Goal: Check status: Check status

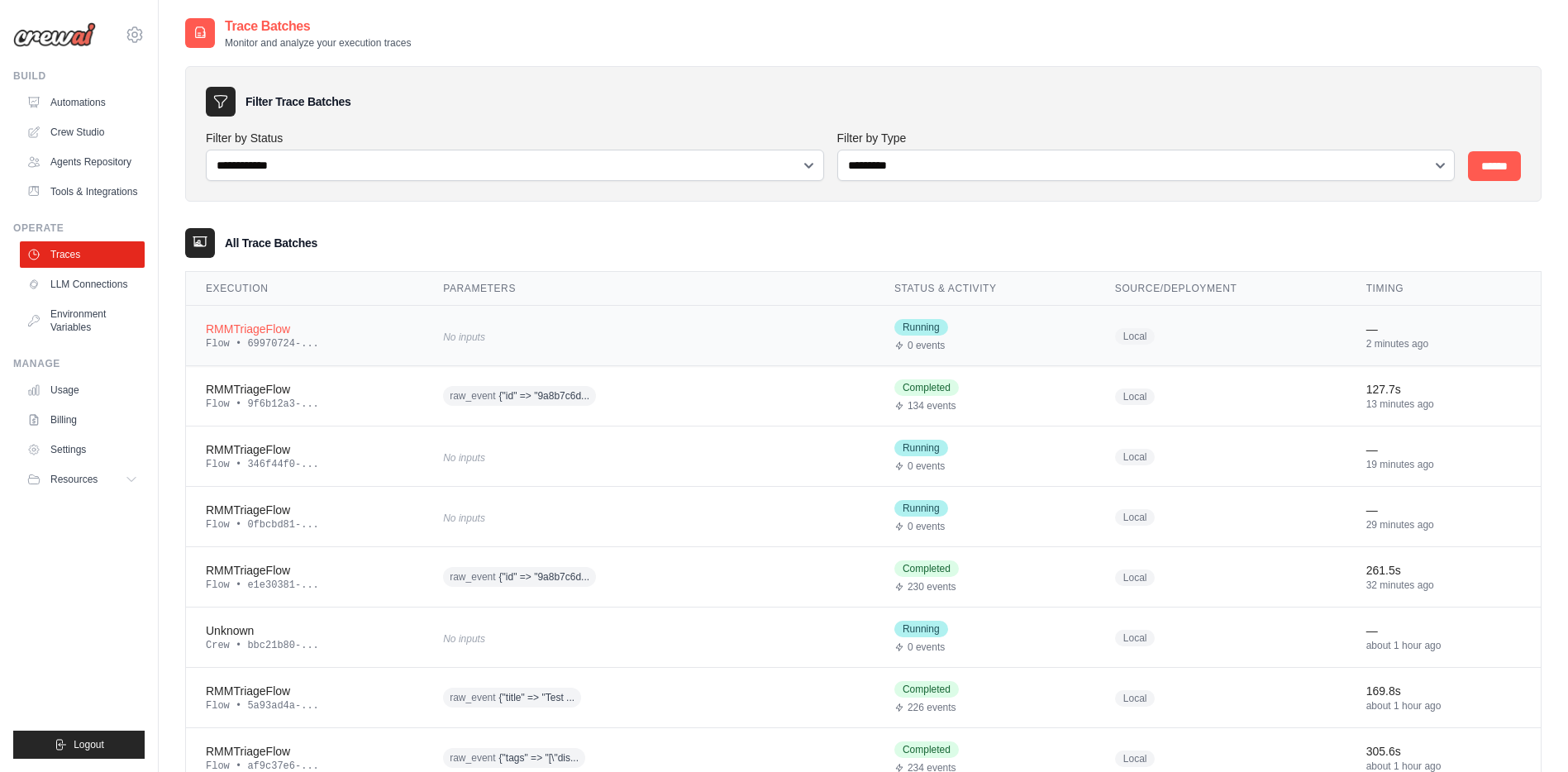
click at [260, 338] on div "Flow • 69970724-..." at bounding box center [305, 344] width 198 height 13
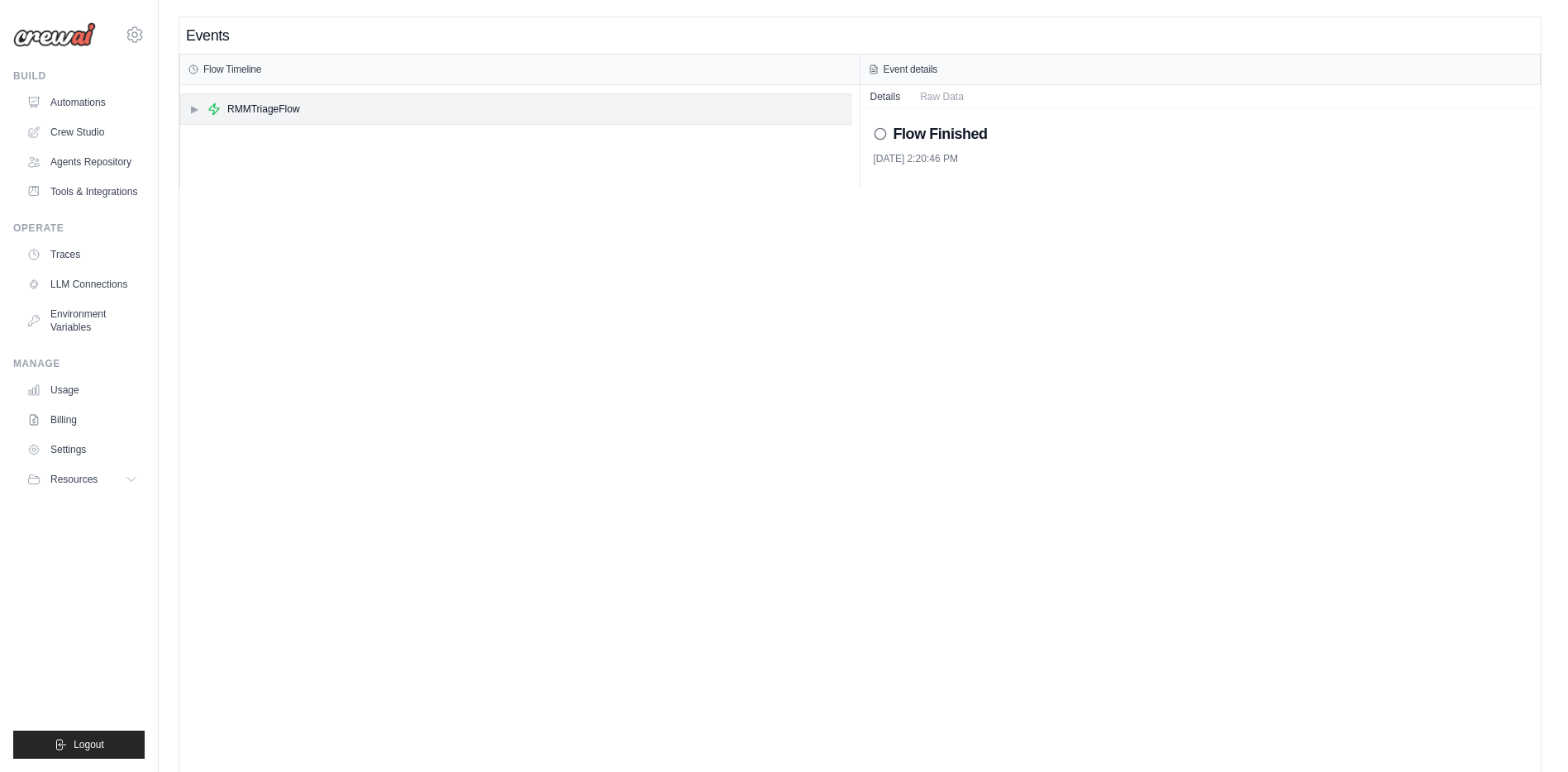
click at [197, 116] on div "▶ RMMTriageFlow" at bounding box center [515, 109] width 669 height 29
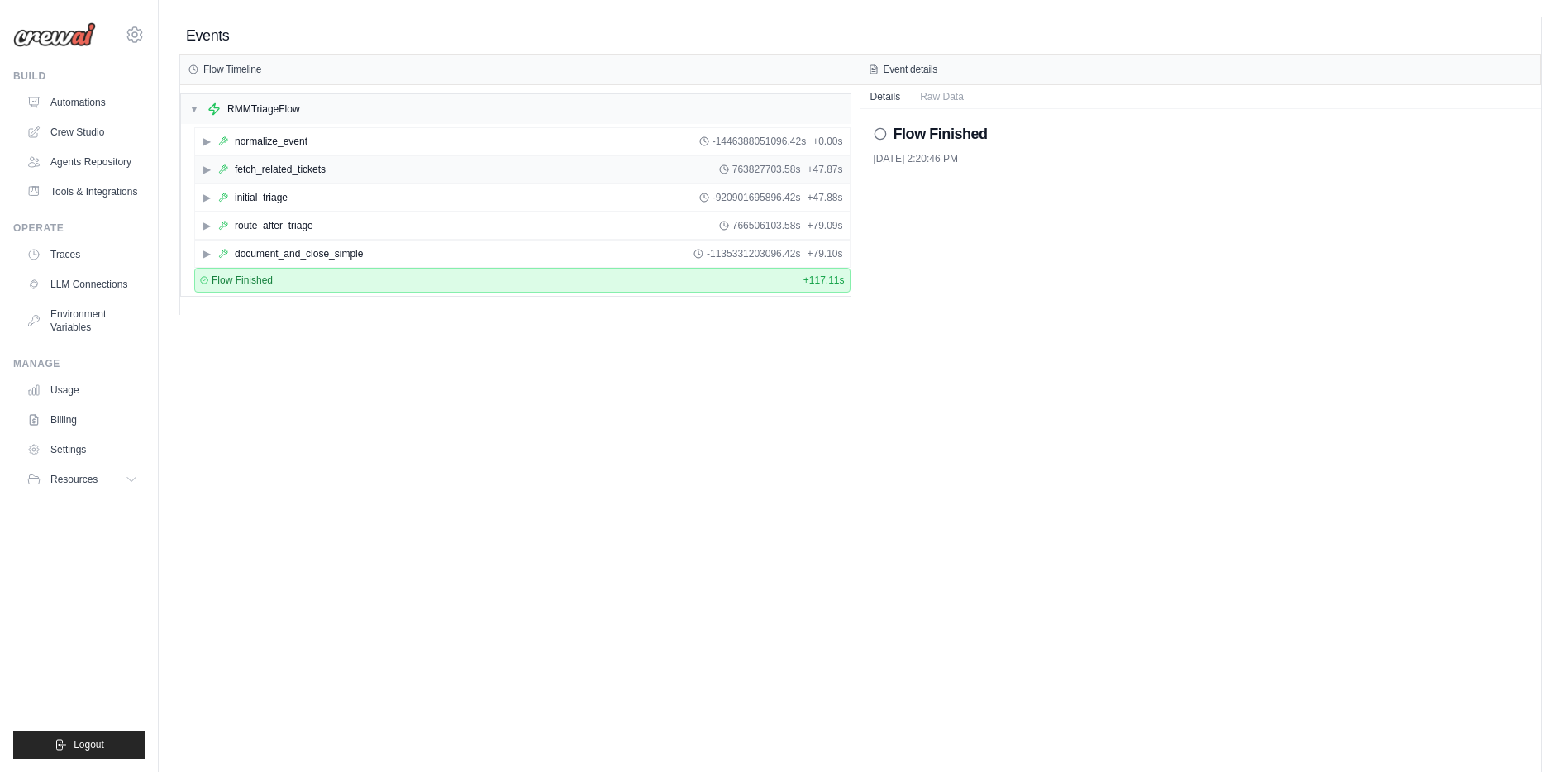
click at [208, 174] on span "▶" at bounding box center [206, 169] width 10 height 13
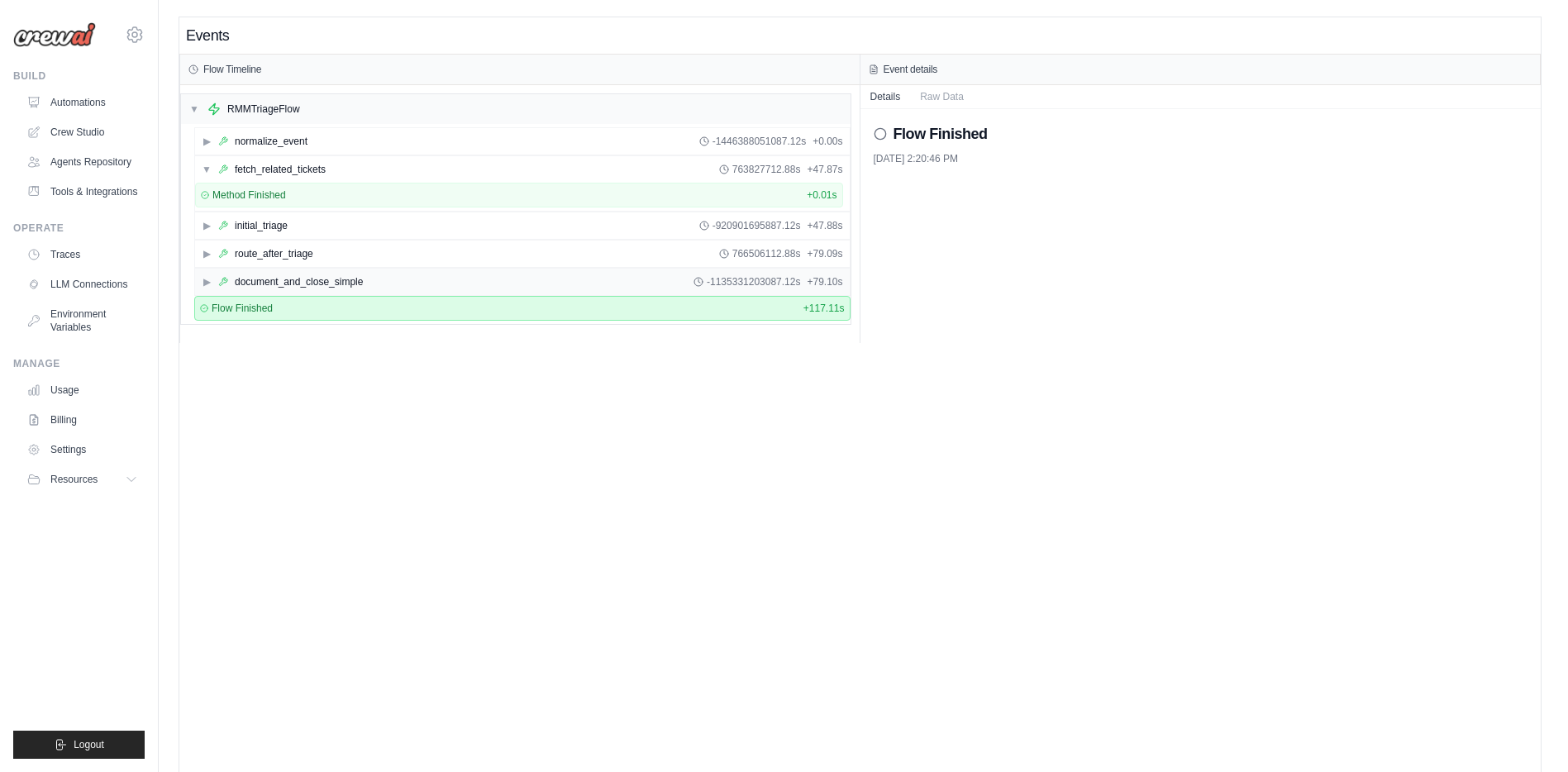
click at [207, 283] on span "▶" at bounding box center [206, 282] width 10 height 13
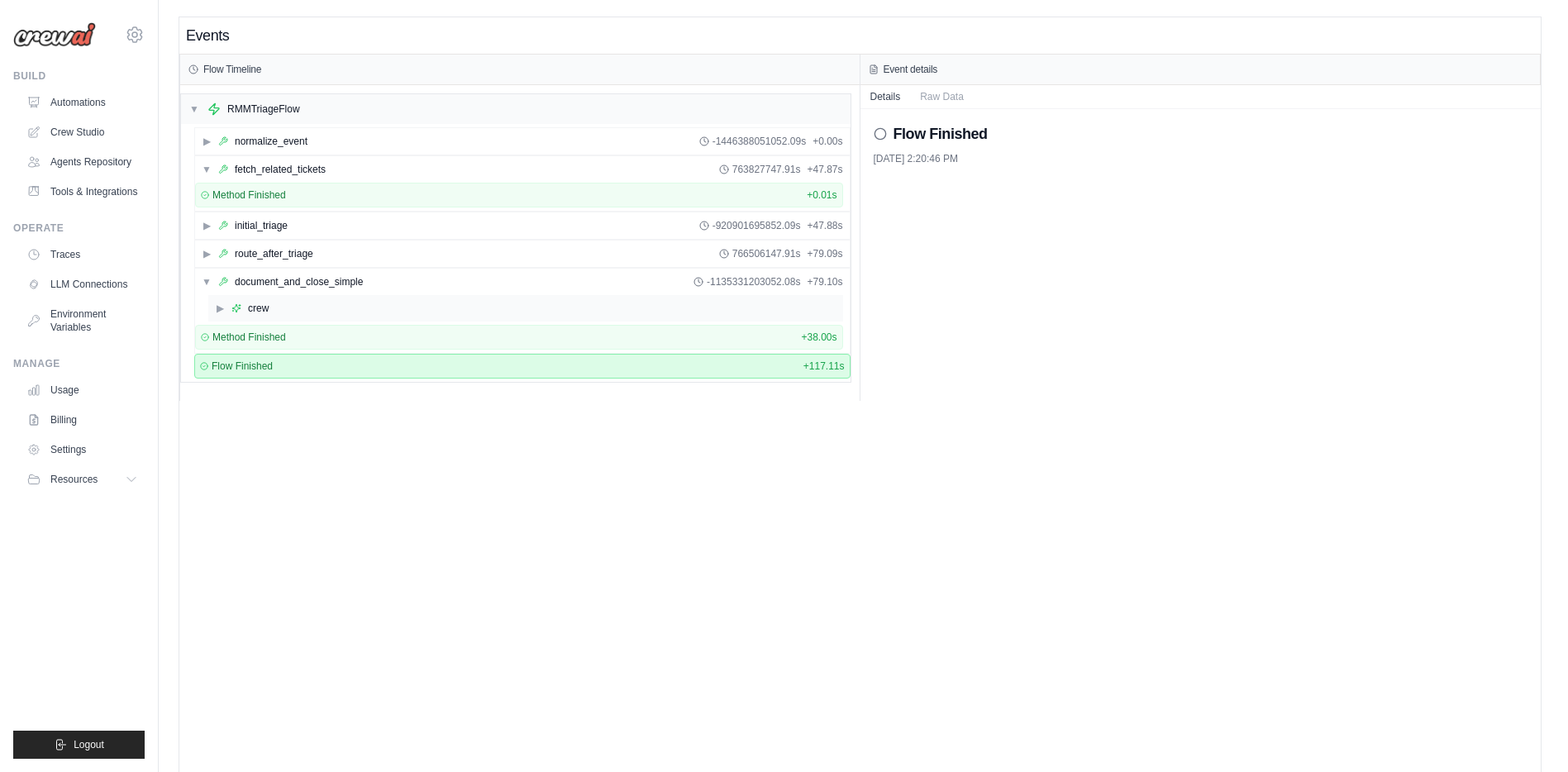
click at [223, 318] on div "▶ crew" at bounding box center [526, 308] width 634 height 27
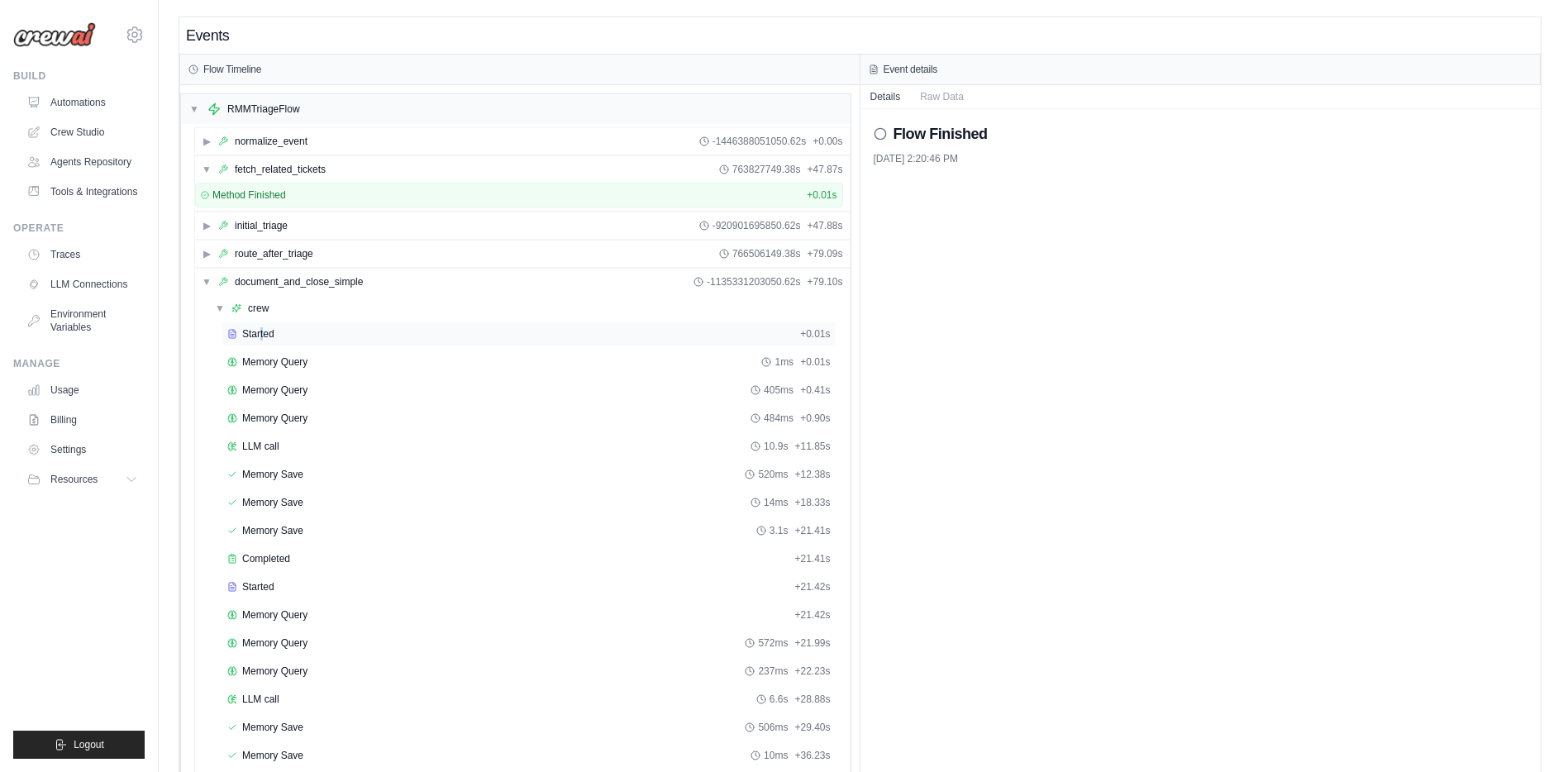
click at [262, 333] on span "Started" at bounding box center [258, 333] width 32 height 13
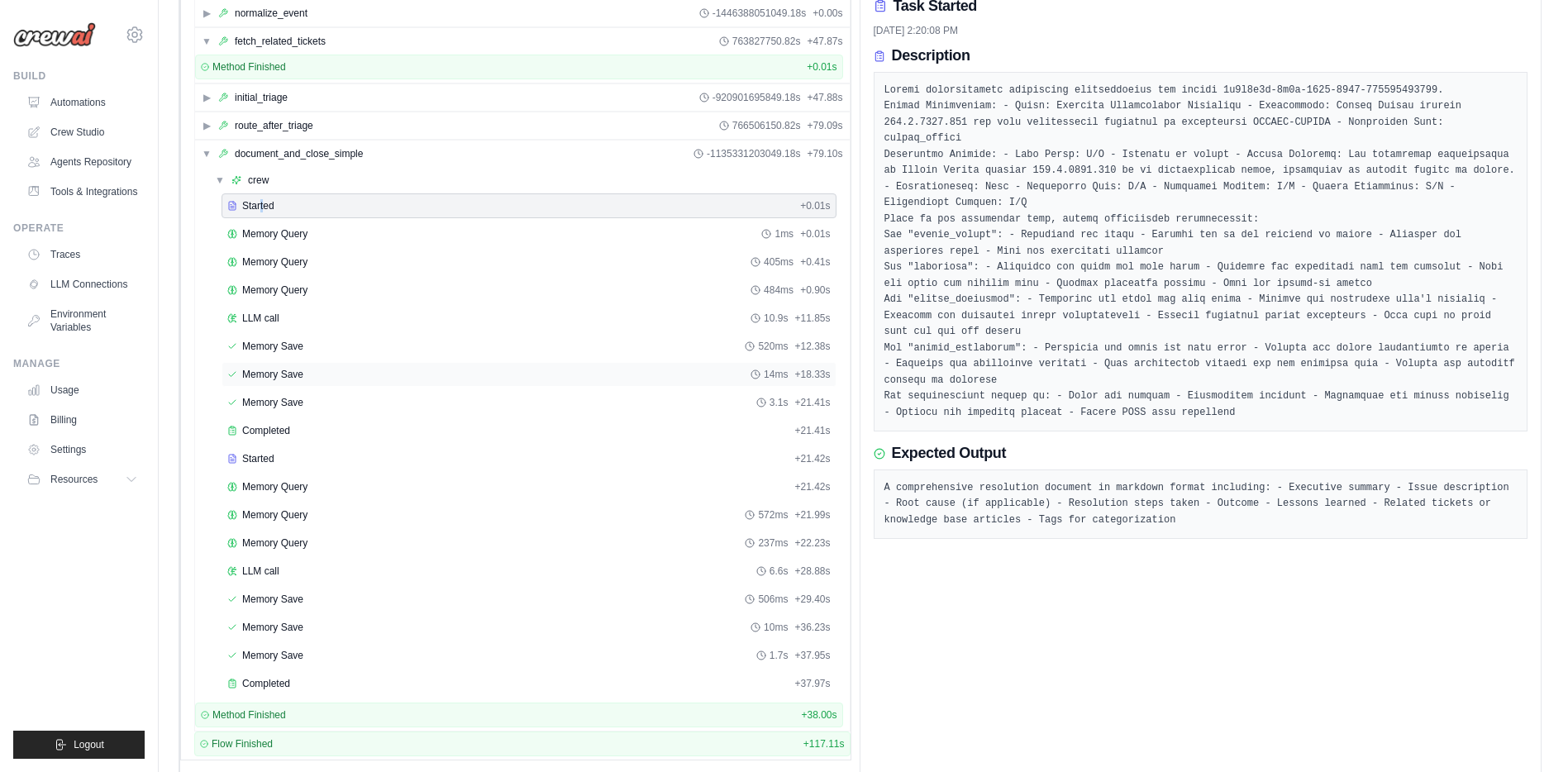
scroll to position [152, 0]
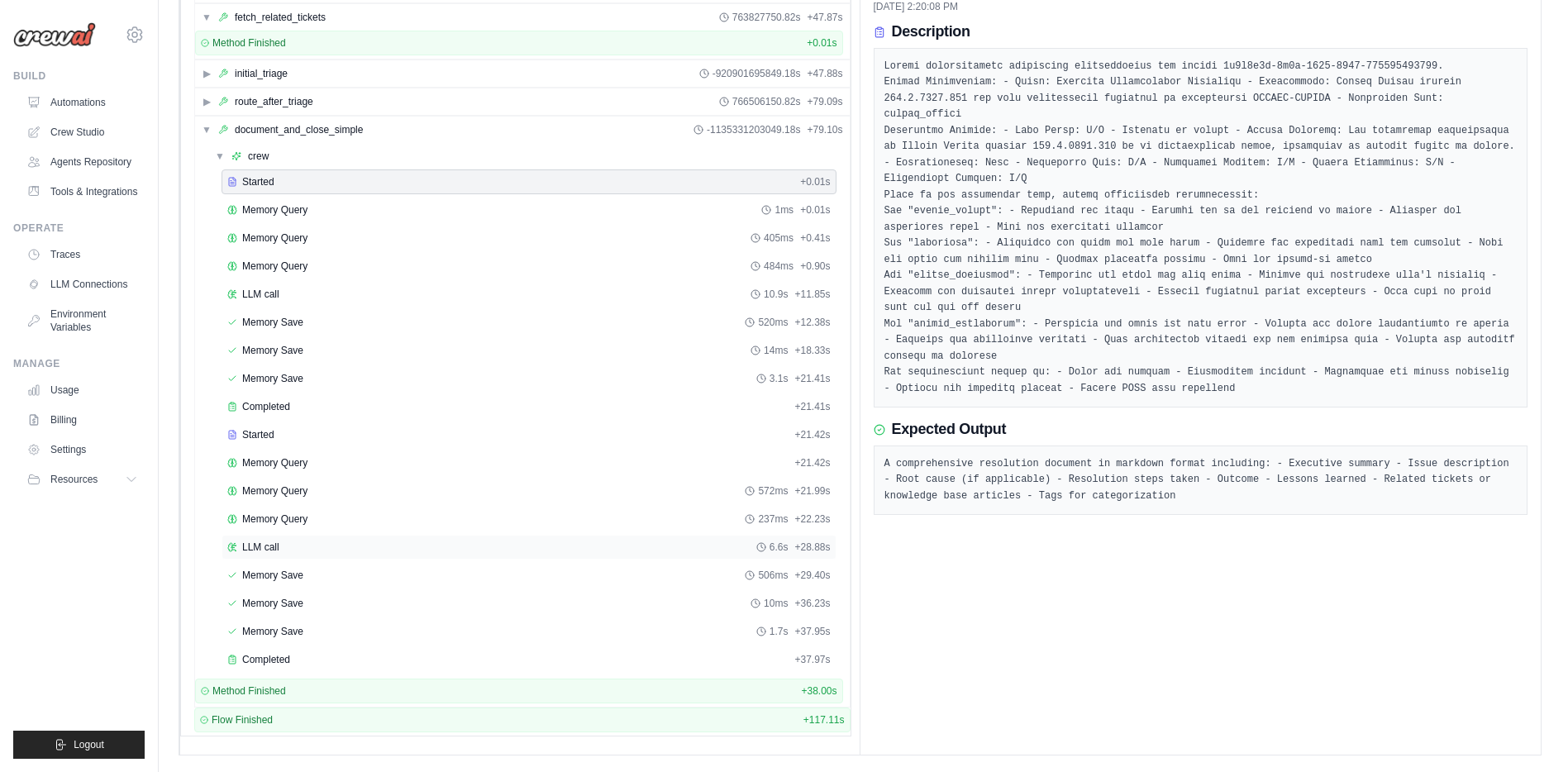
click at [247, 554] on span "LLM call" at bounding box center [261, 547] width 37 height 13
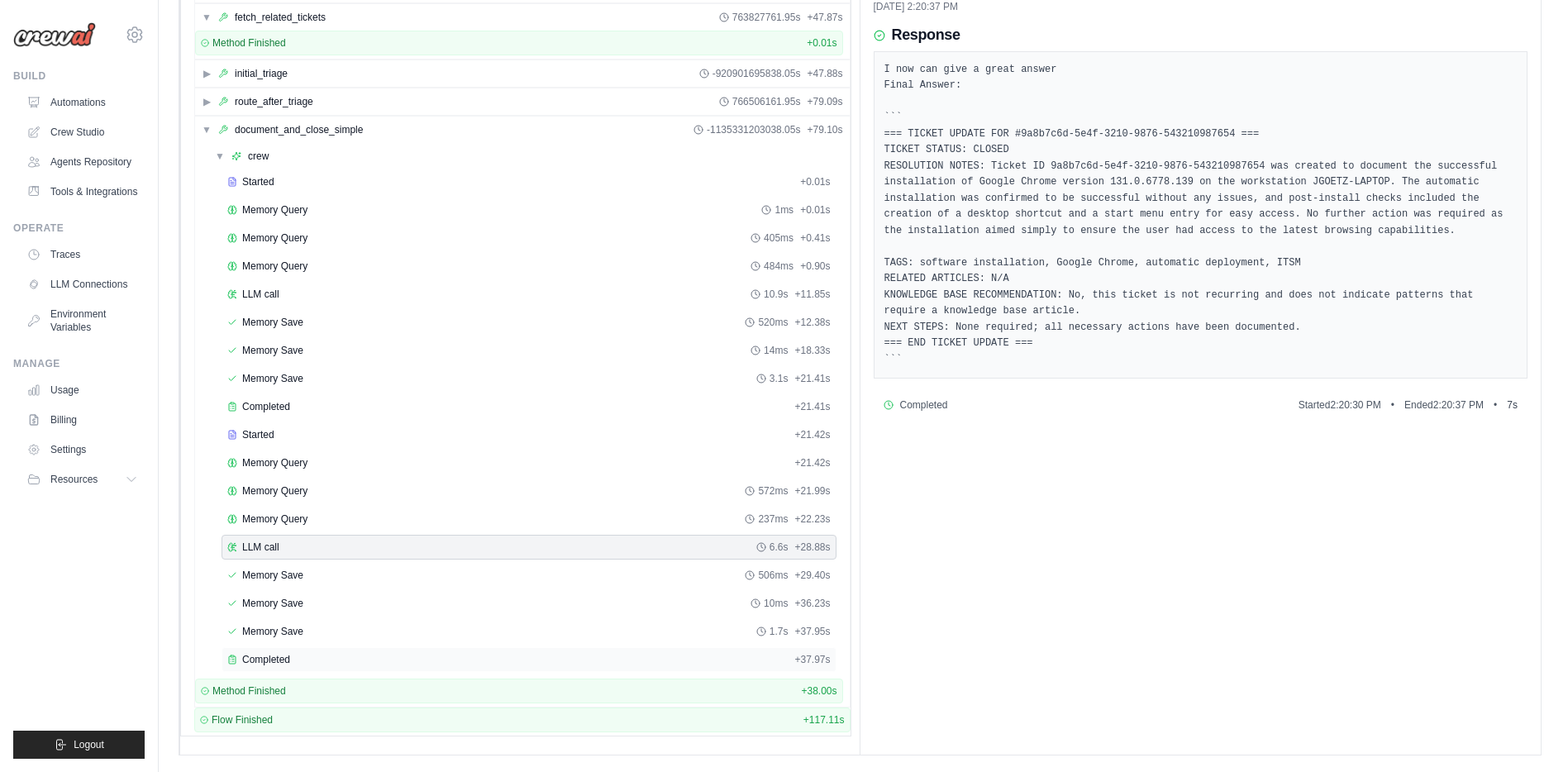
click at [269, 657] on span "Completed" at bounding box center [266, 660] width 48 height 13
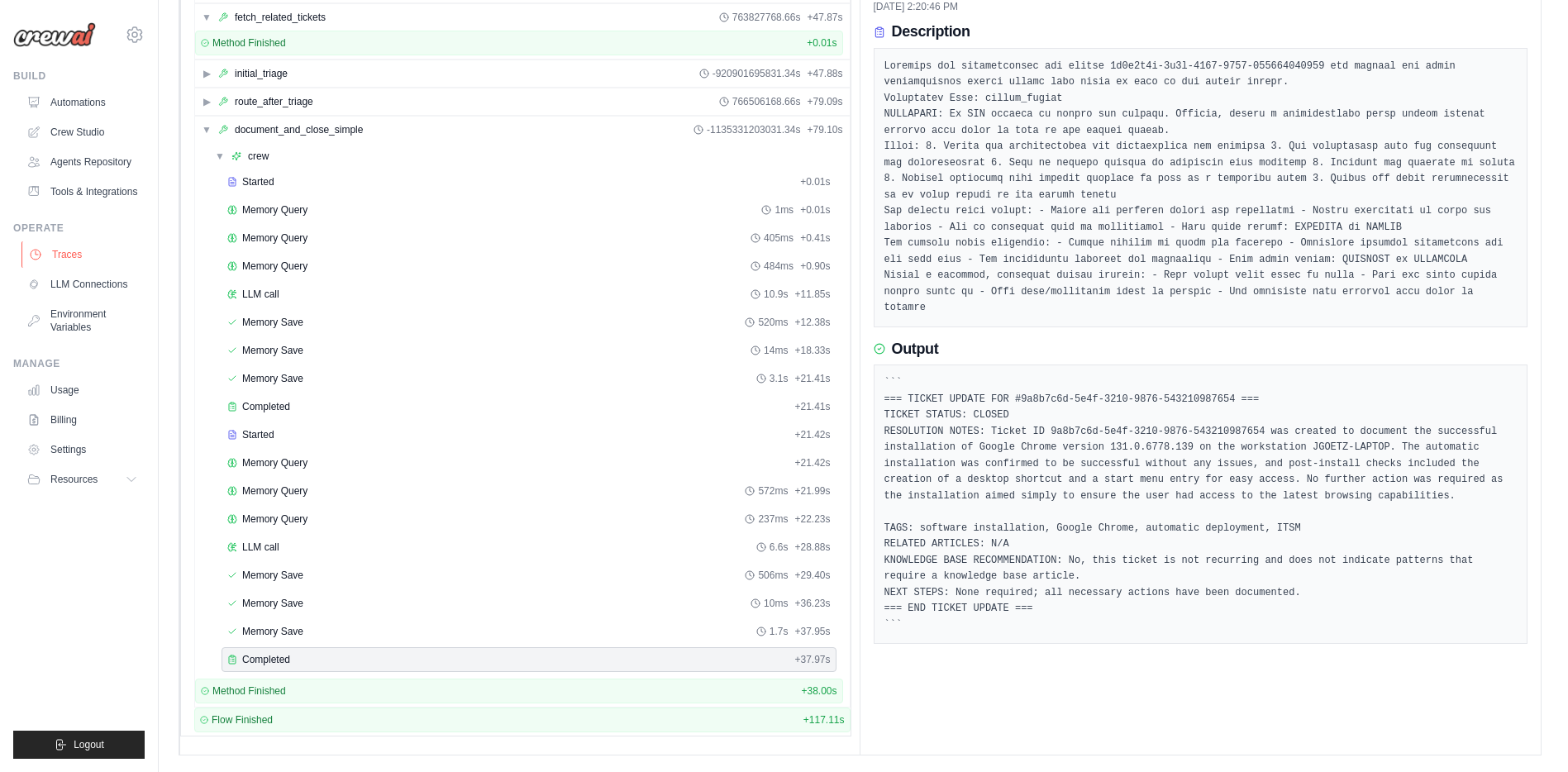
click at [66, 254] on link "Traces" at bounding box center [84, 255] width 125 height 27
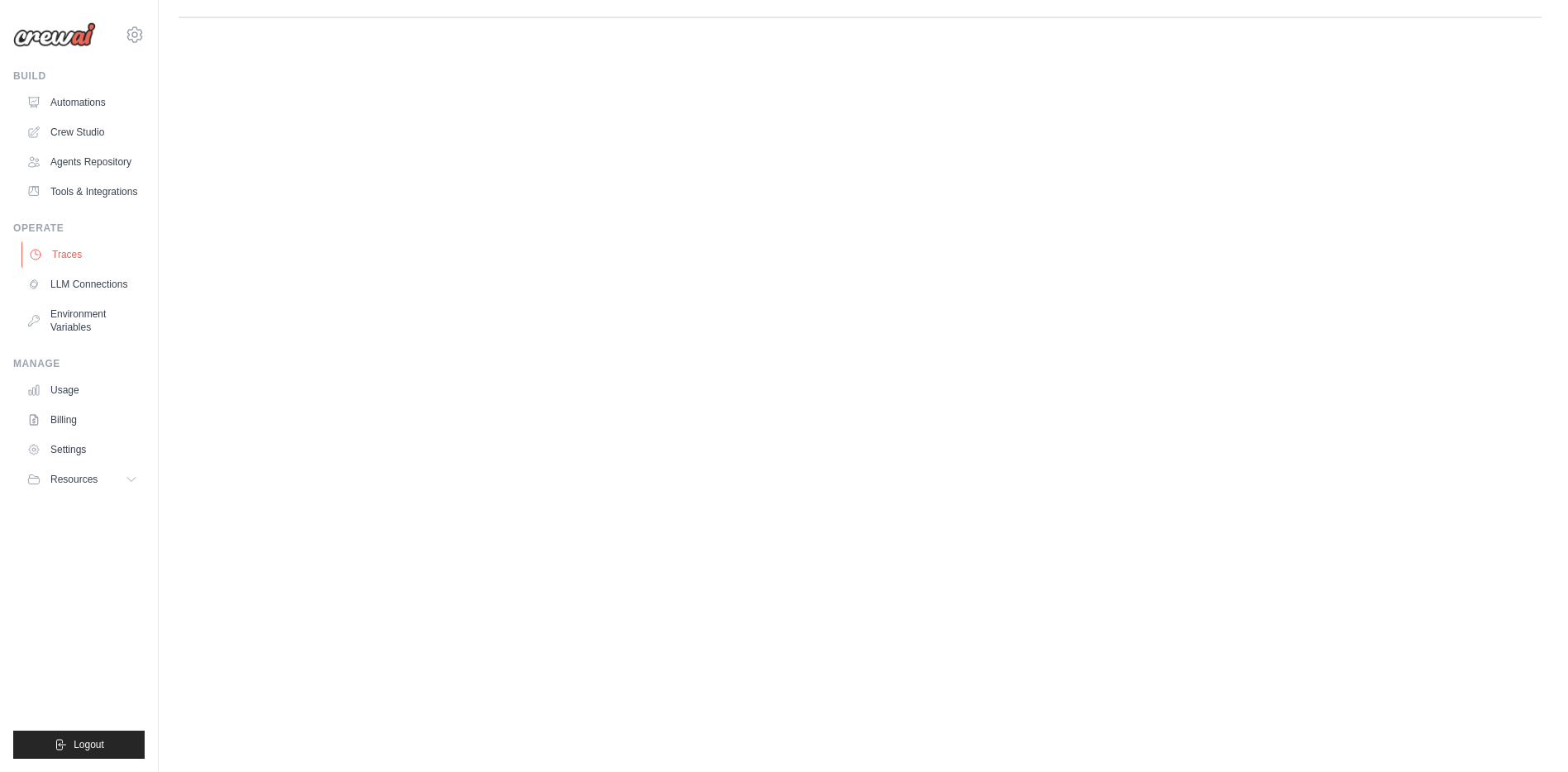
scroll to position [0, 0]
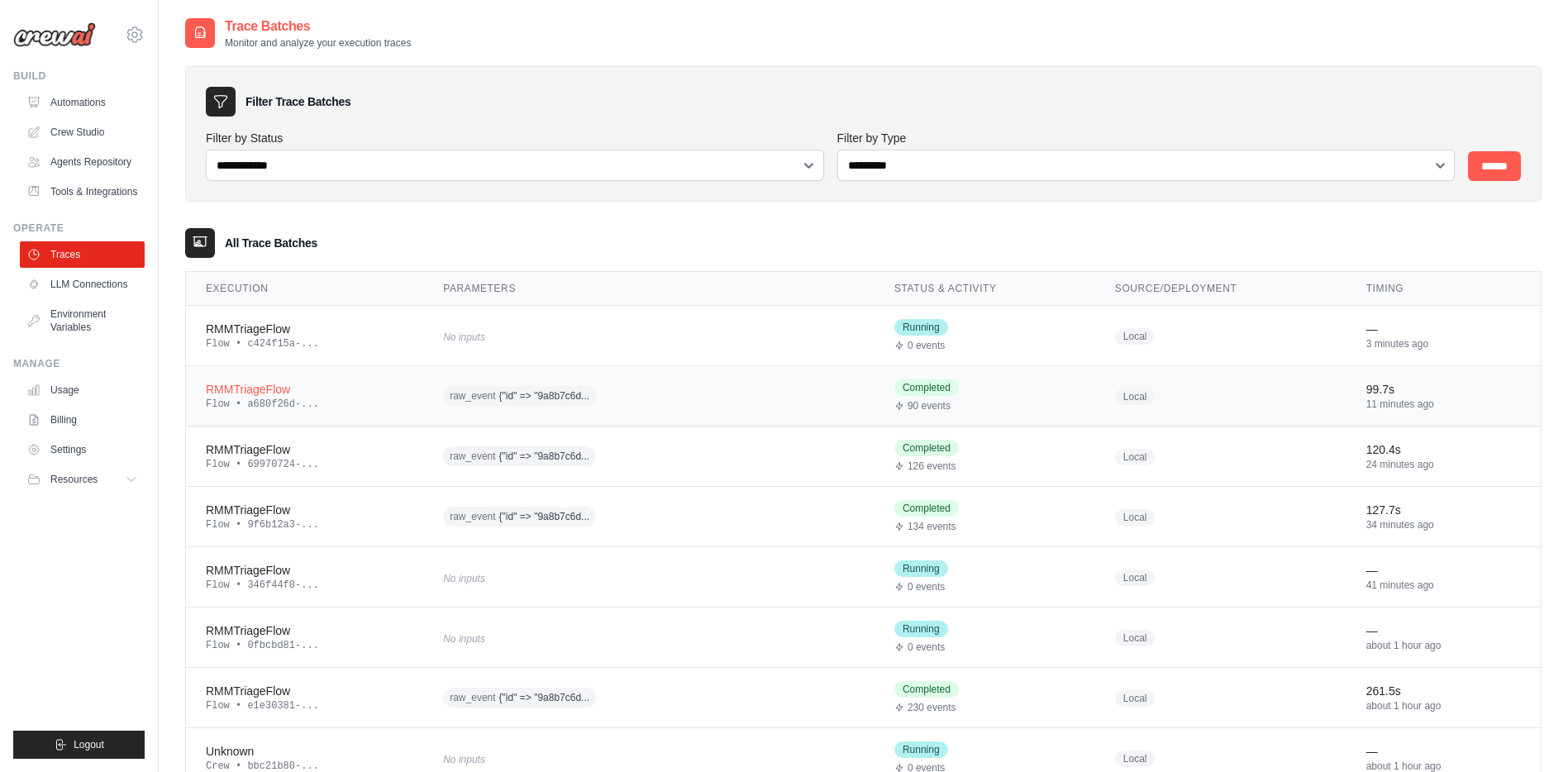
click at [248, 395] on div "RMMTriageFlow" at bounding box center [305, 390] width 198 height 17
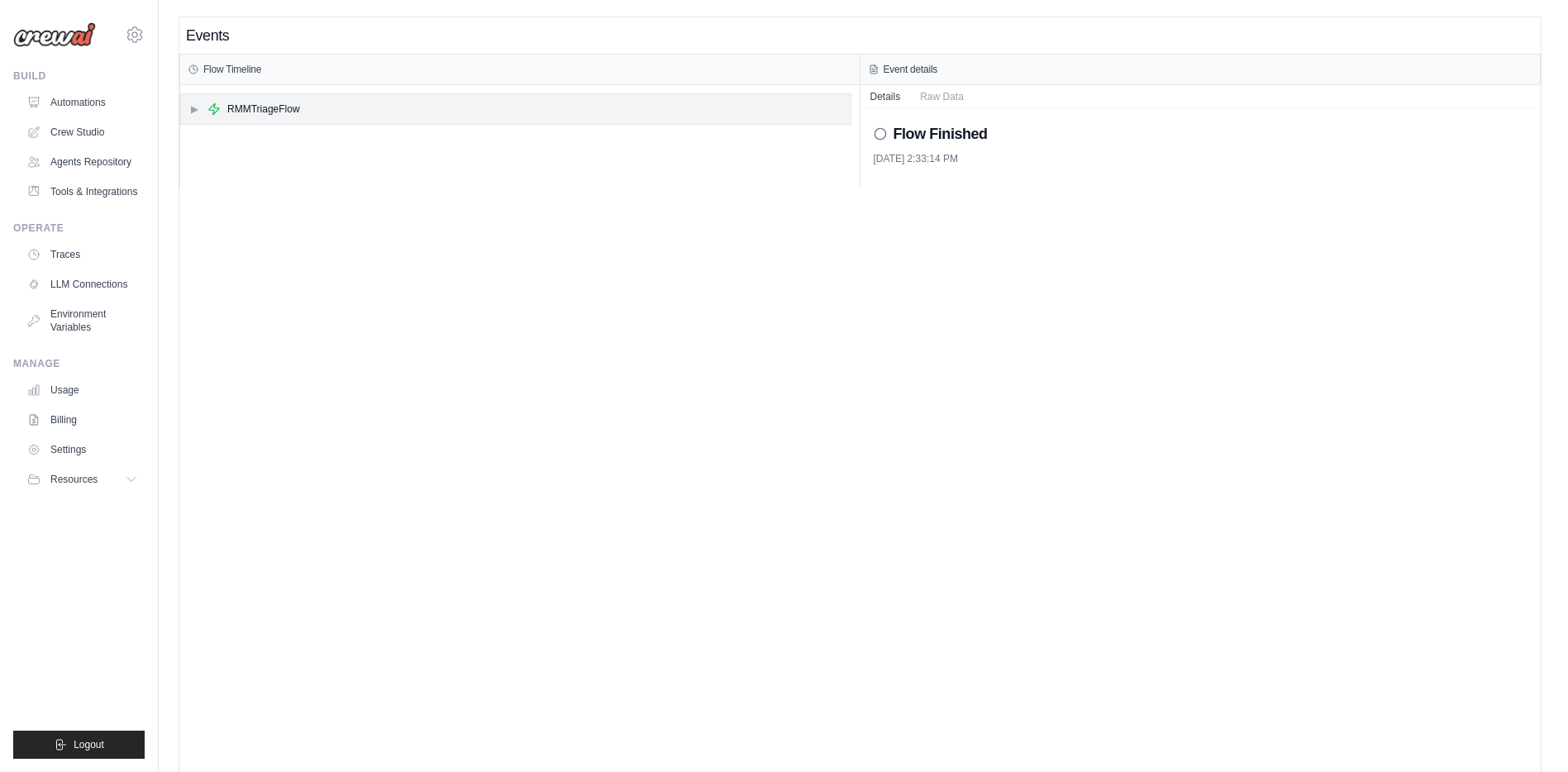
click at [192, 111] on span "▶" at bounding box center [193, 109] width 10 height 13
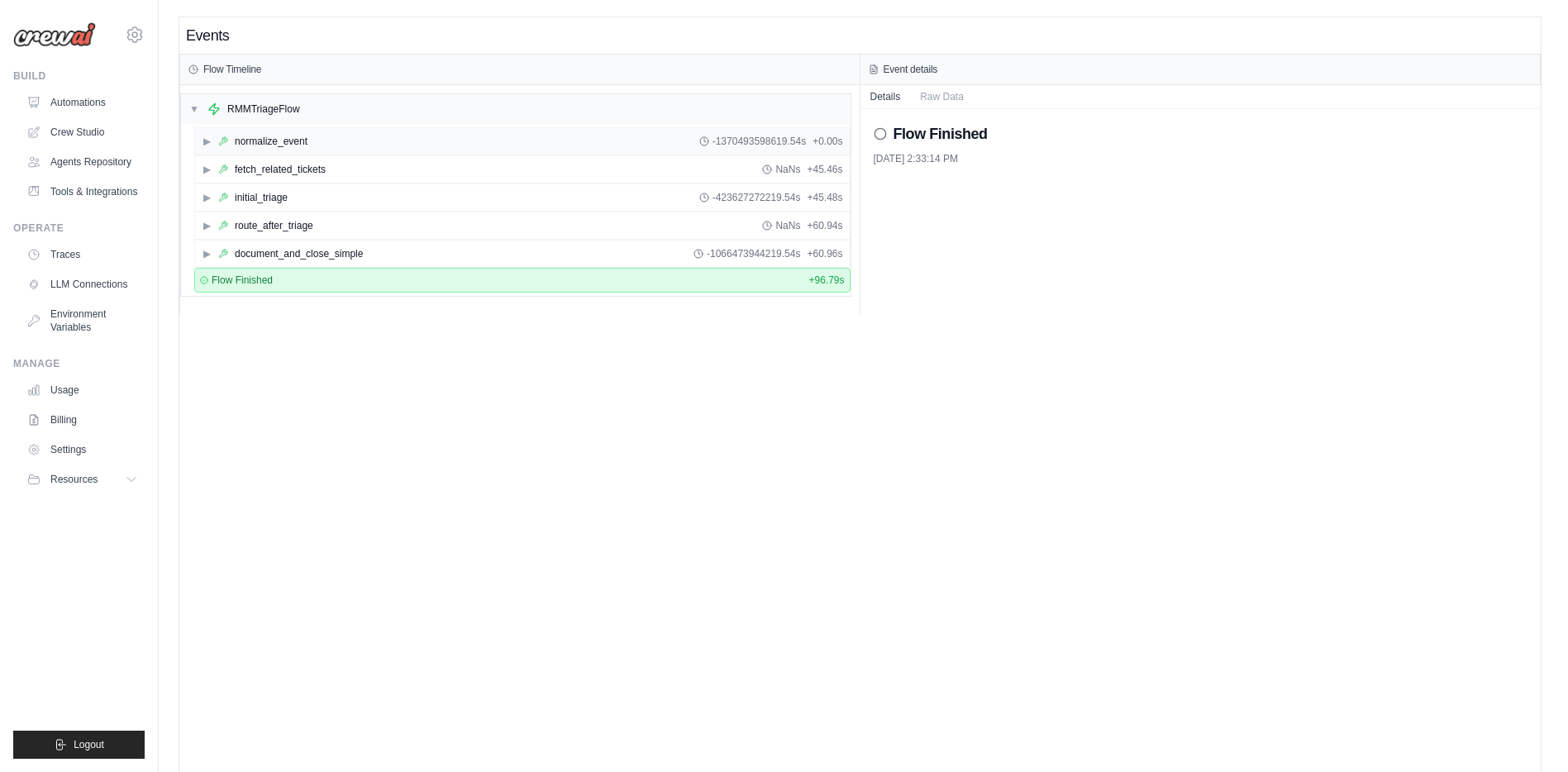
click at [203, 141] on span "▶" at bounding box center [206, 141] width 10 height 13
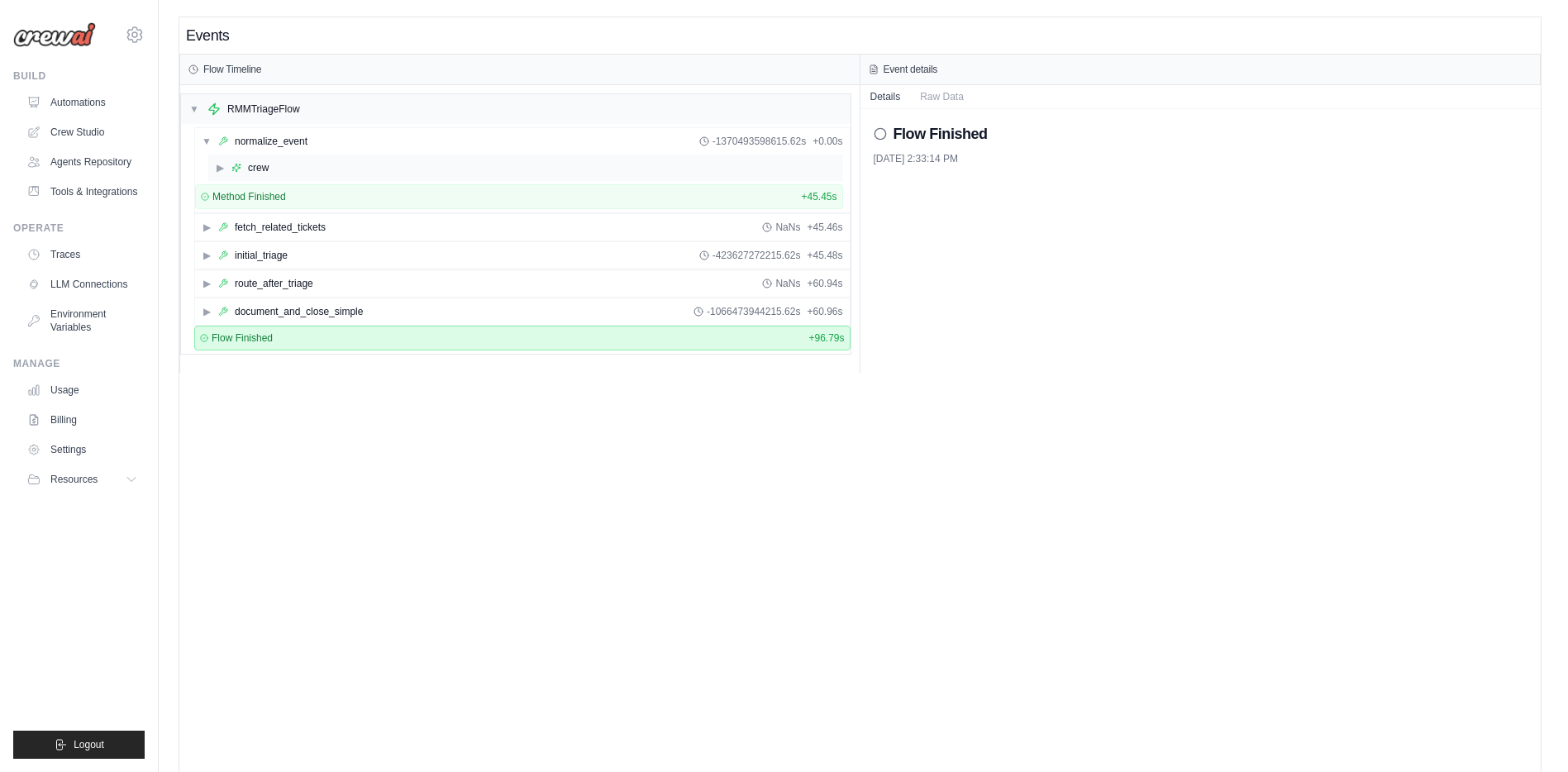
click at [221, 173] on span "▶" at bounding box center [219, 168] width 10 height 13
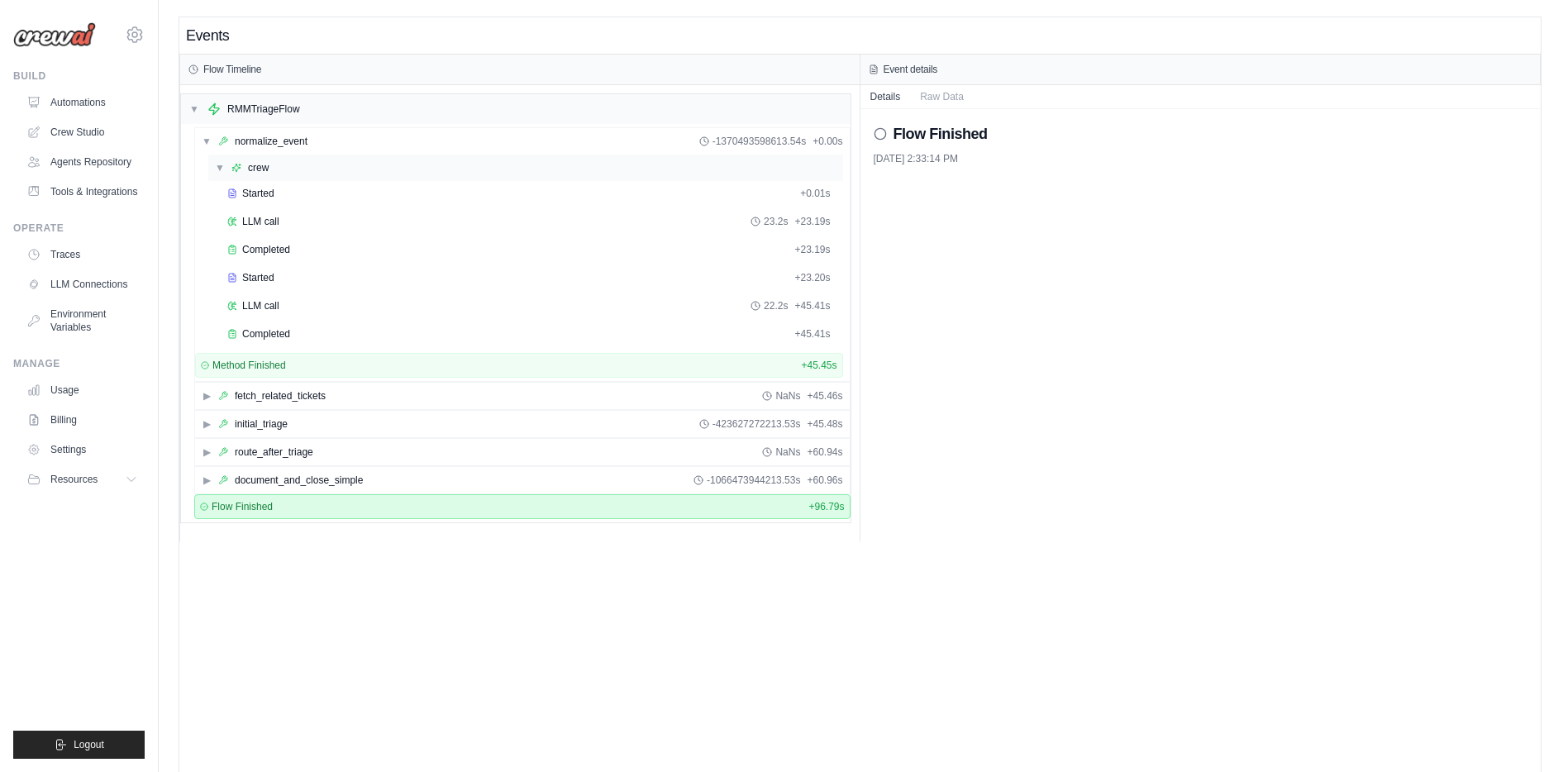
click at [219, 166] on span "▼" at bounding box center [219, 168] width 10 height 13
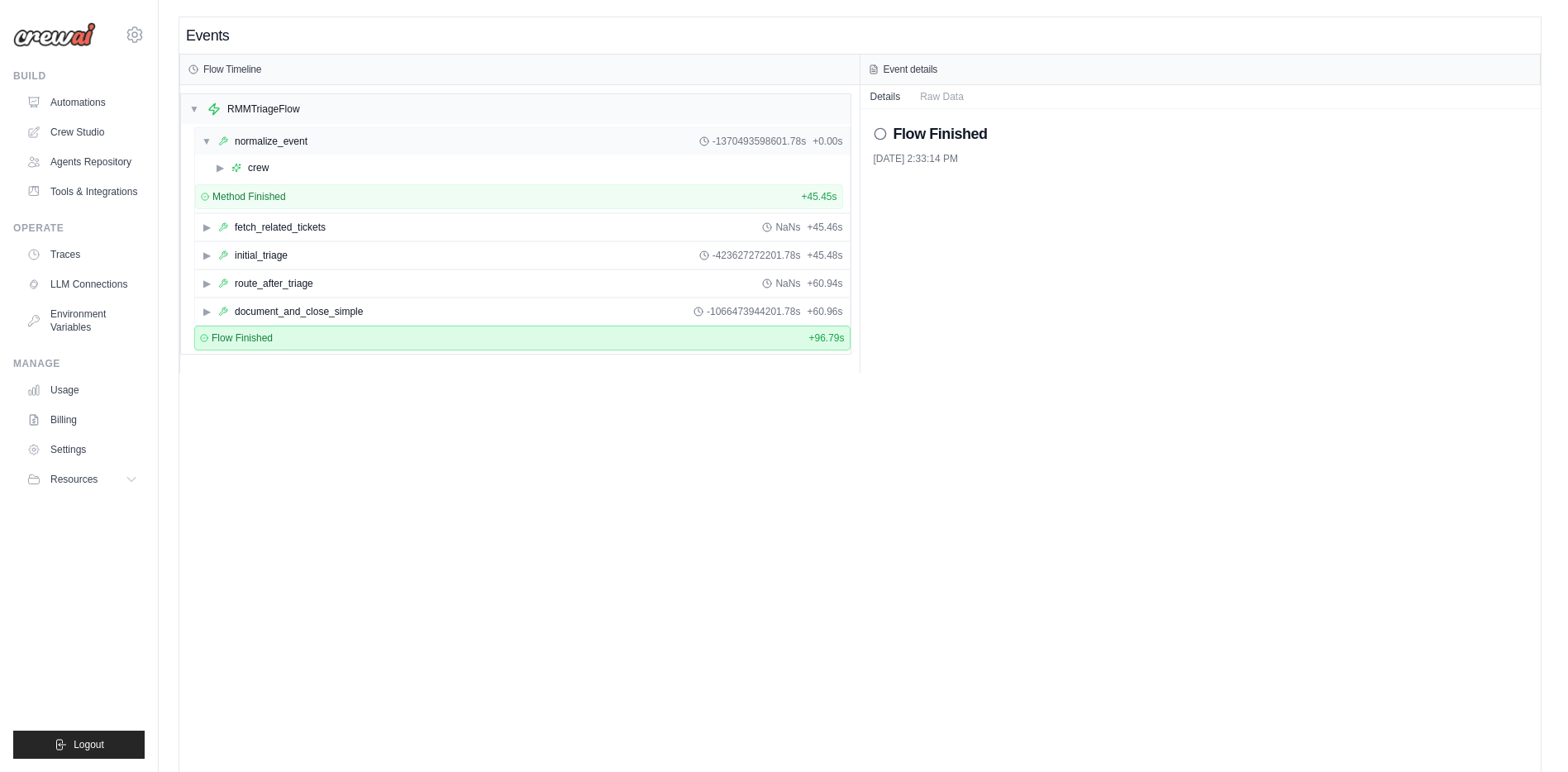
click at [208, 147] on span "▼" at bounding box center [206, 141] width 10 height 13
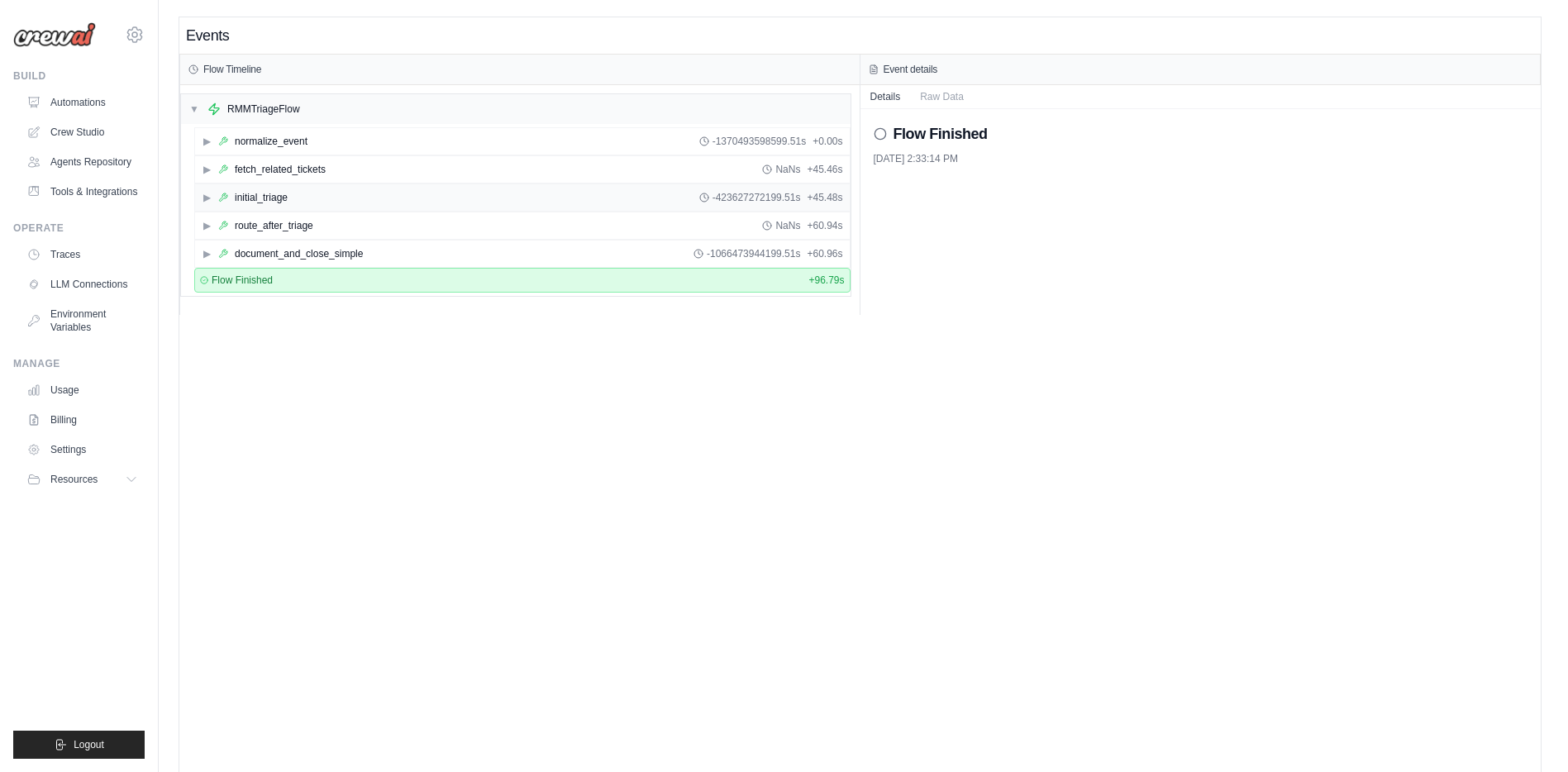
click at [204, 198] on span "▶" at bounding box center [206, 197] width 10 height 13
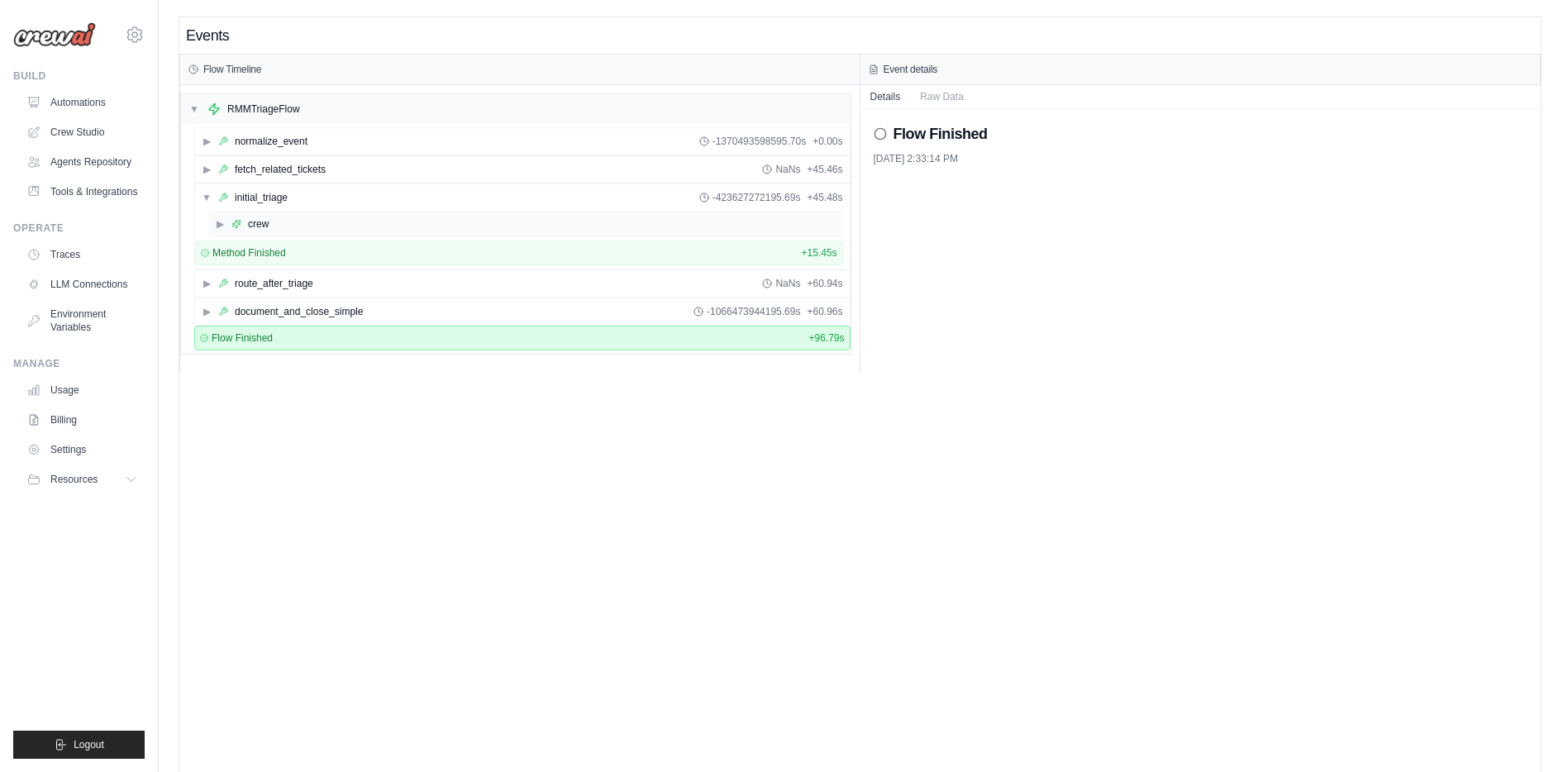
click at [218, 225] on span "▶" at bounding box center [219, 224] width 10 height 13
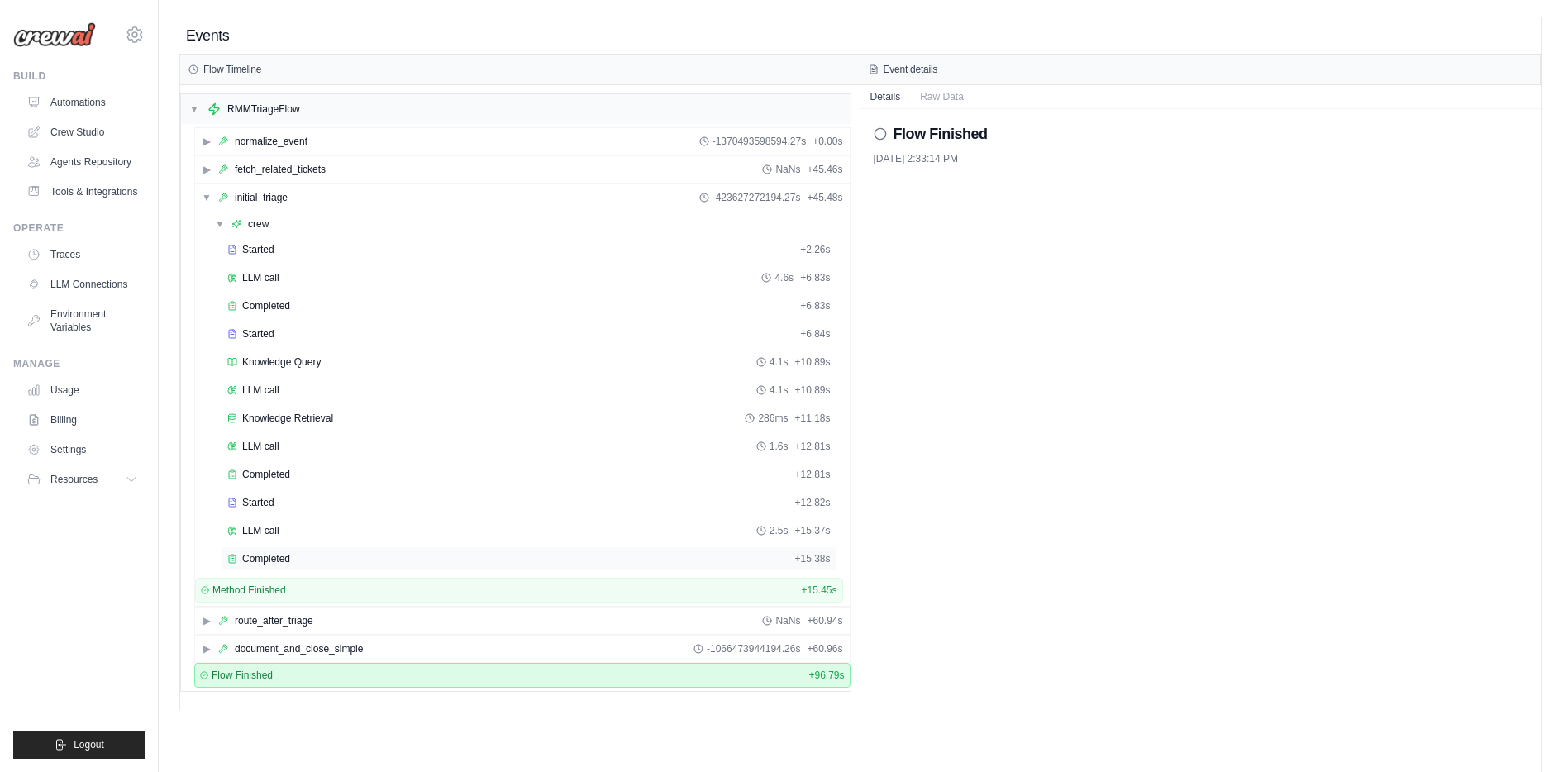
click at [276, 561] on span "Completed" at bounding box center [266, 559] width 48 height 13
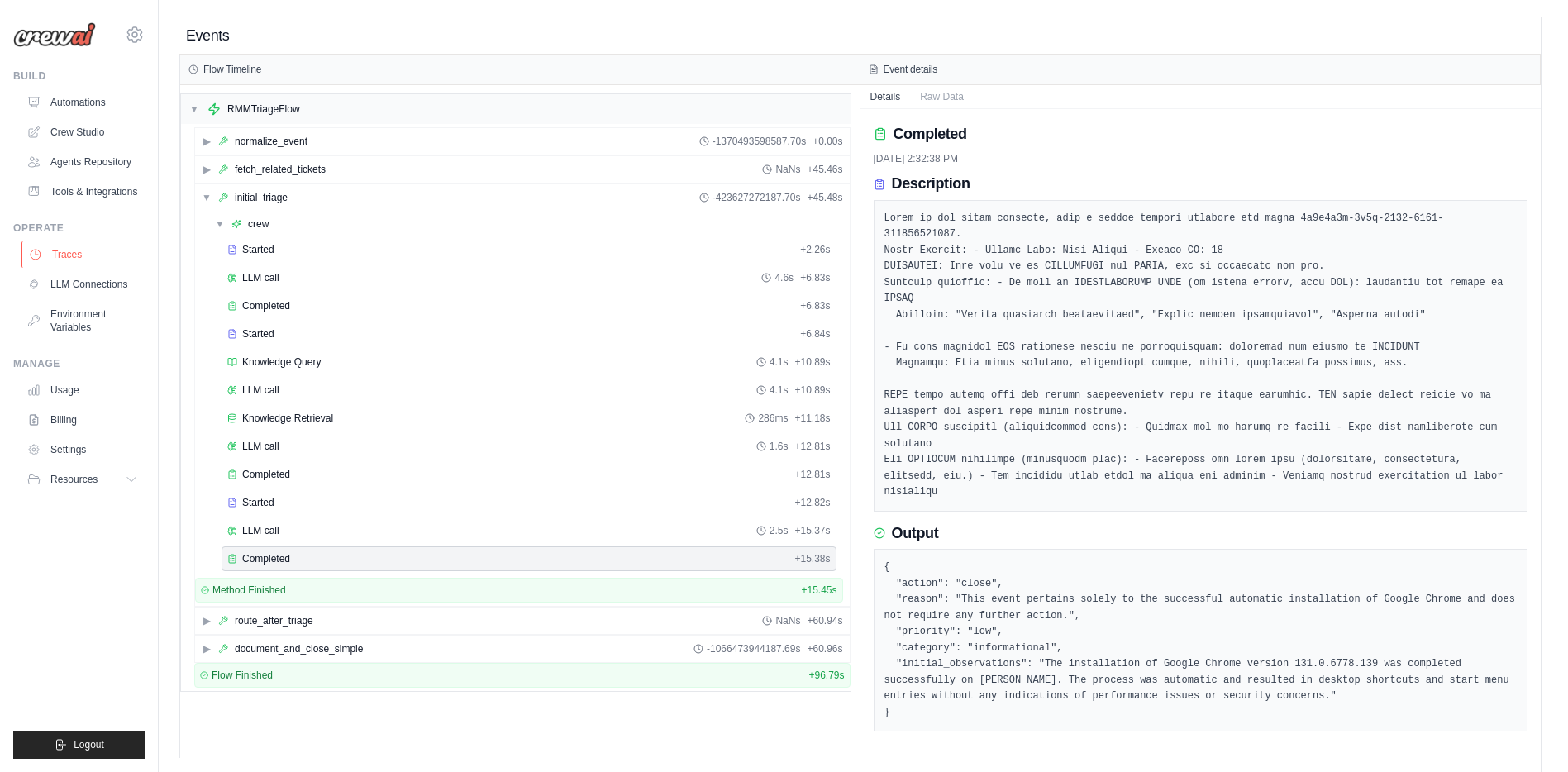
click at [66, 260] on link "Traces" at bounding box center [84, 255] width 125 height 27
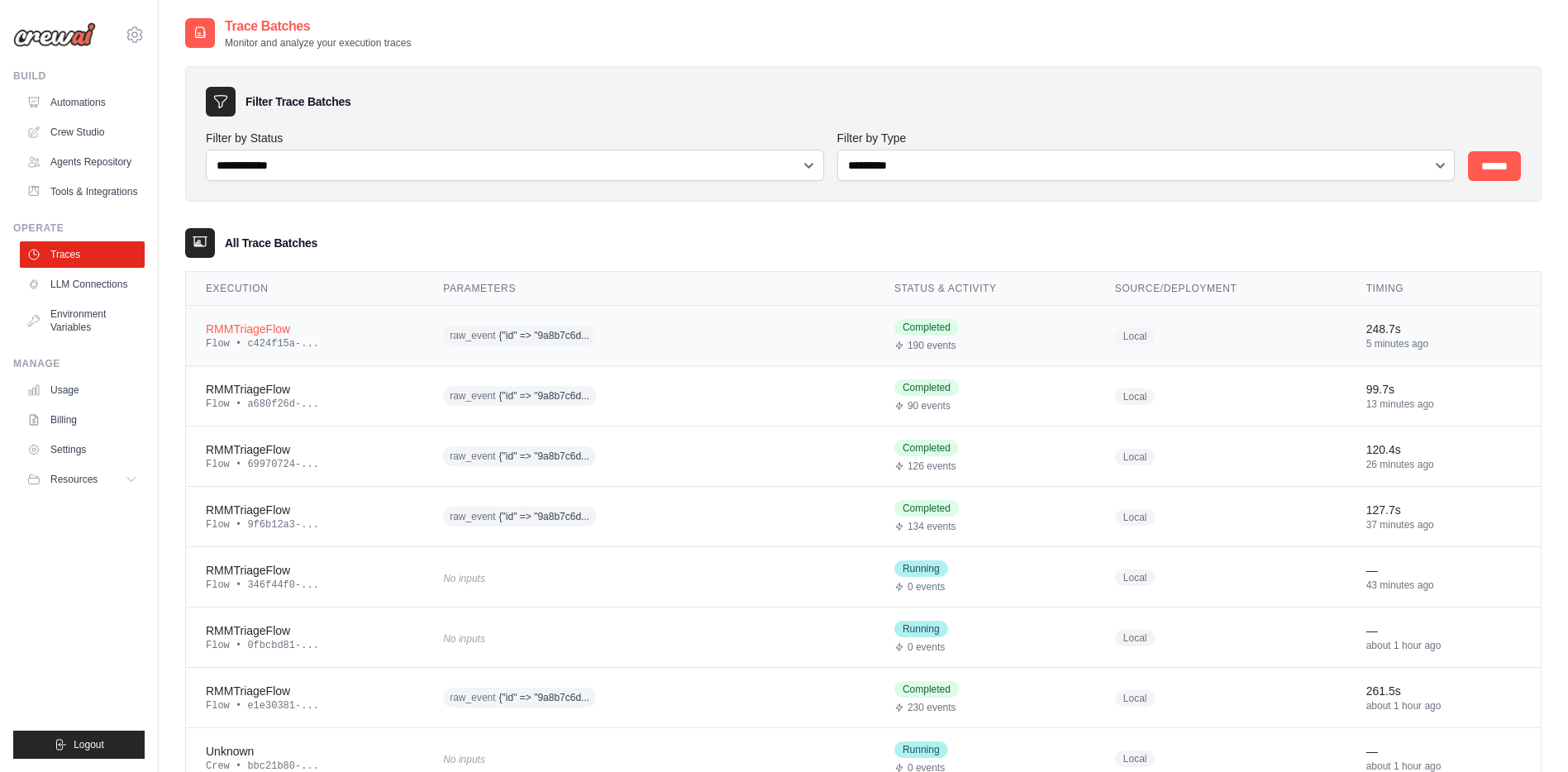
click at [252, 331] on div "RMMTriageFlow" at bounding box center [305, 329] width 198 height 17
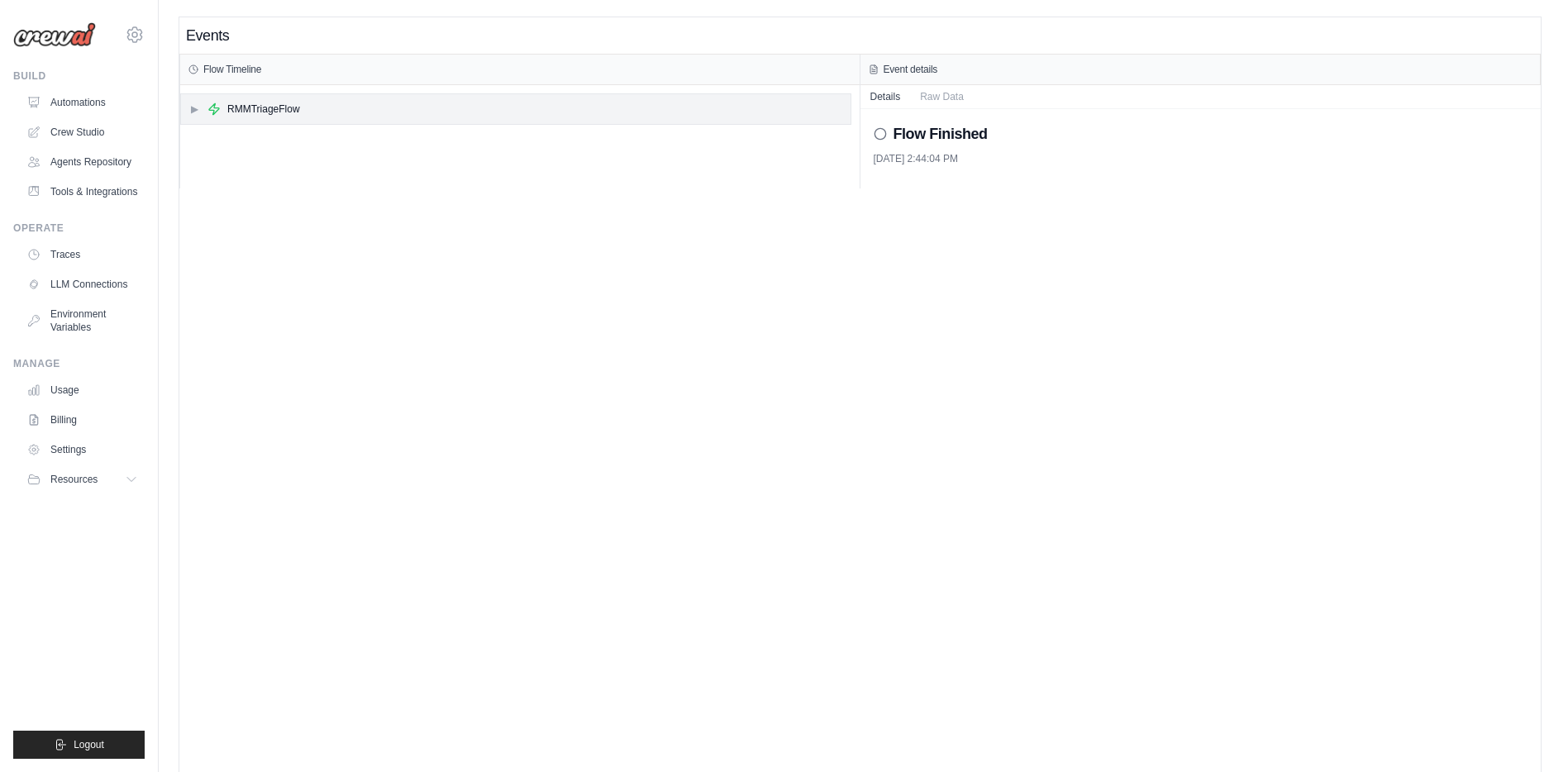
click at [198, 109] on span "▶" at bounding box center [193, 109] width 10 height 13
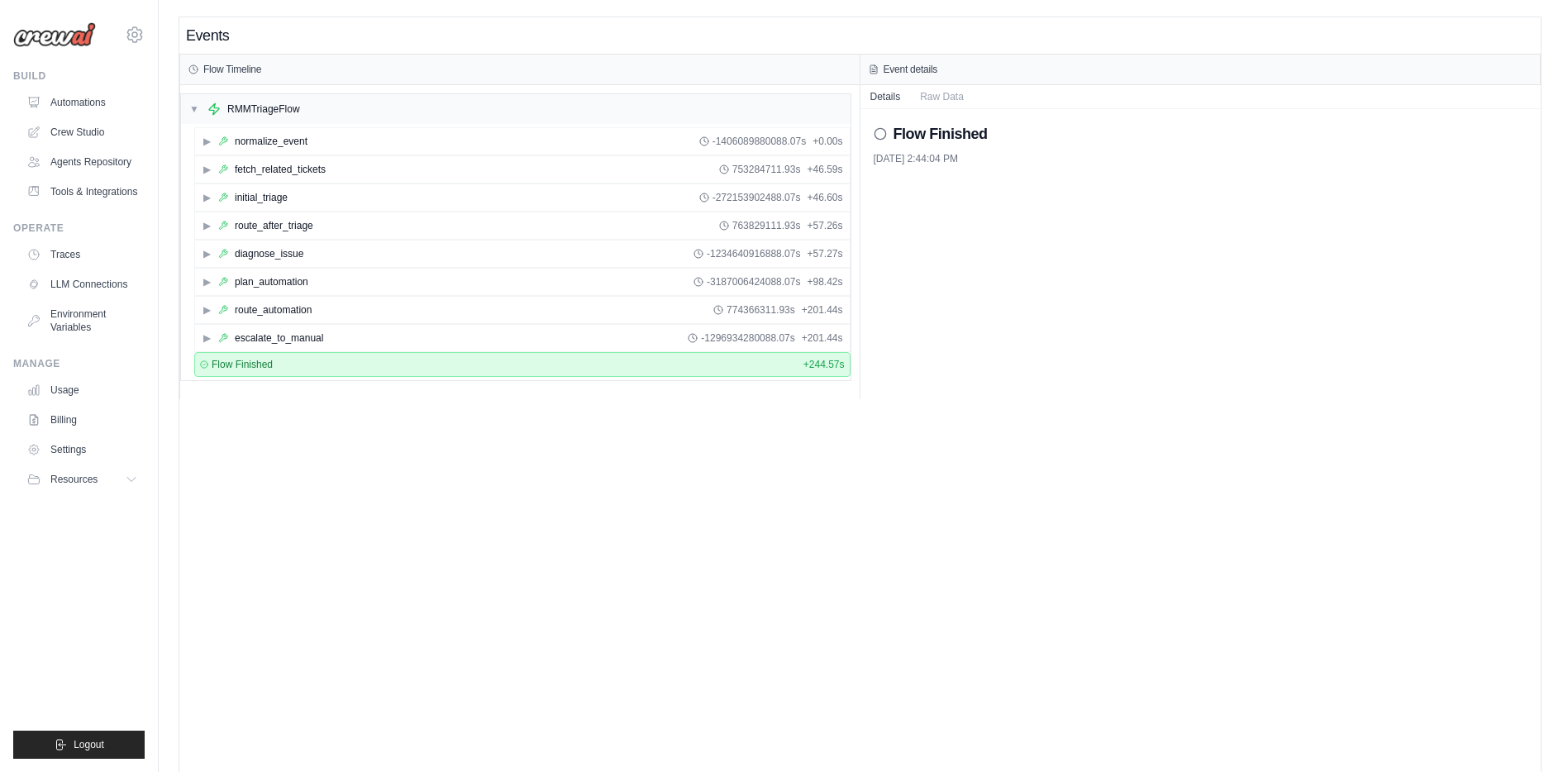
drag, startPoint x: 205, startPoint y: 139, endPoint x: 191, endPoint y: 150, distance: 17.8
click at [205, 139] on span "▶" at bounding box center [206, 141] width 10 height 13
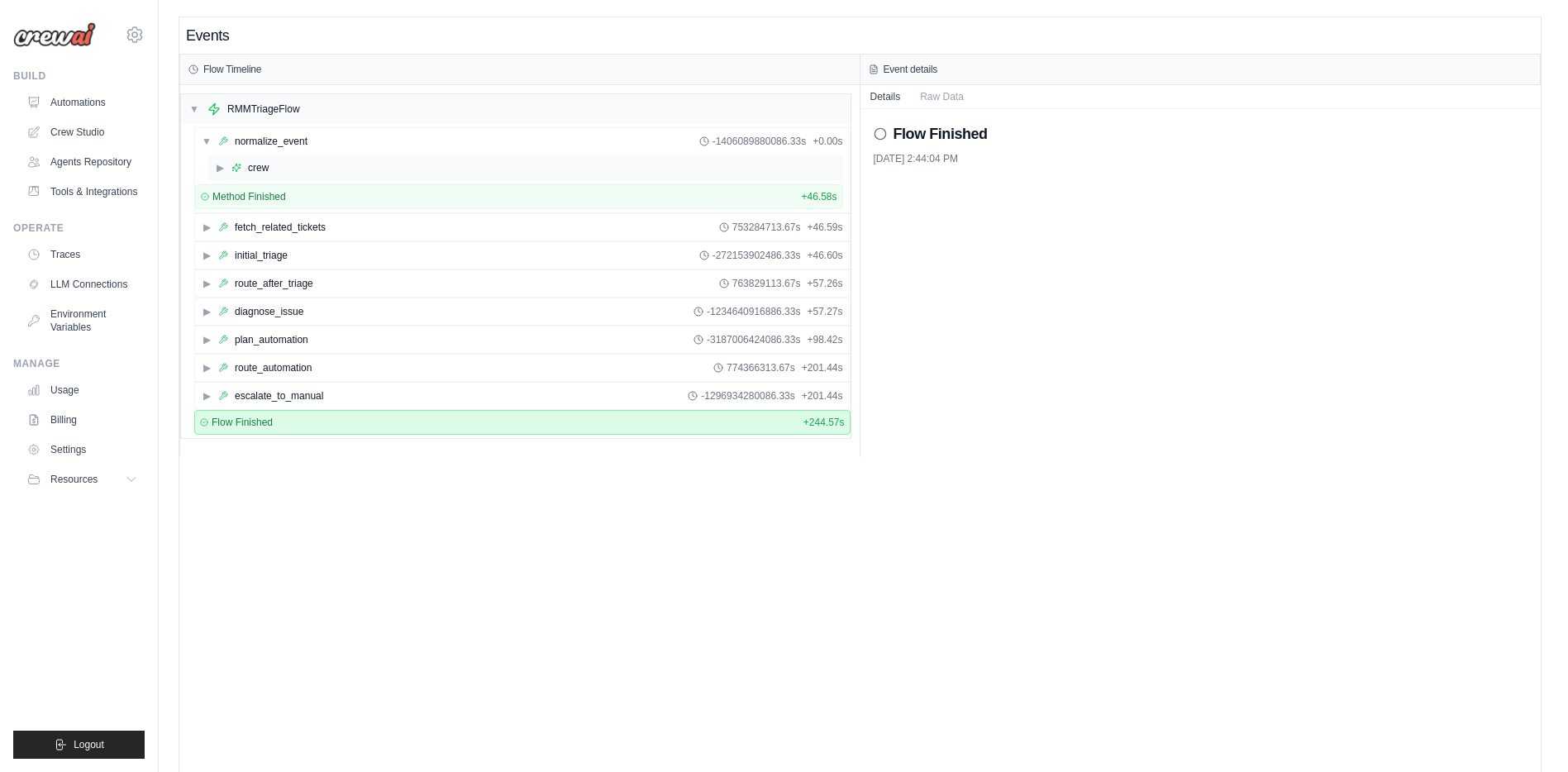
click at [217, 176] on div "▶ crew" at bounding box center [526, 168] width 634 height 27
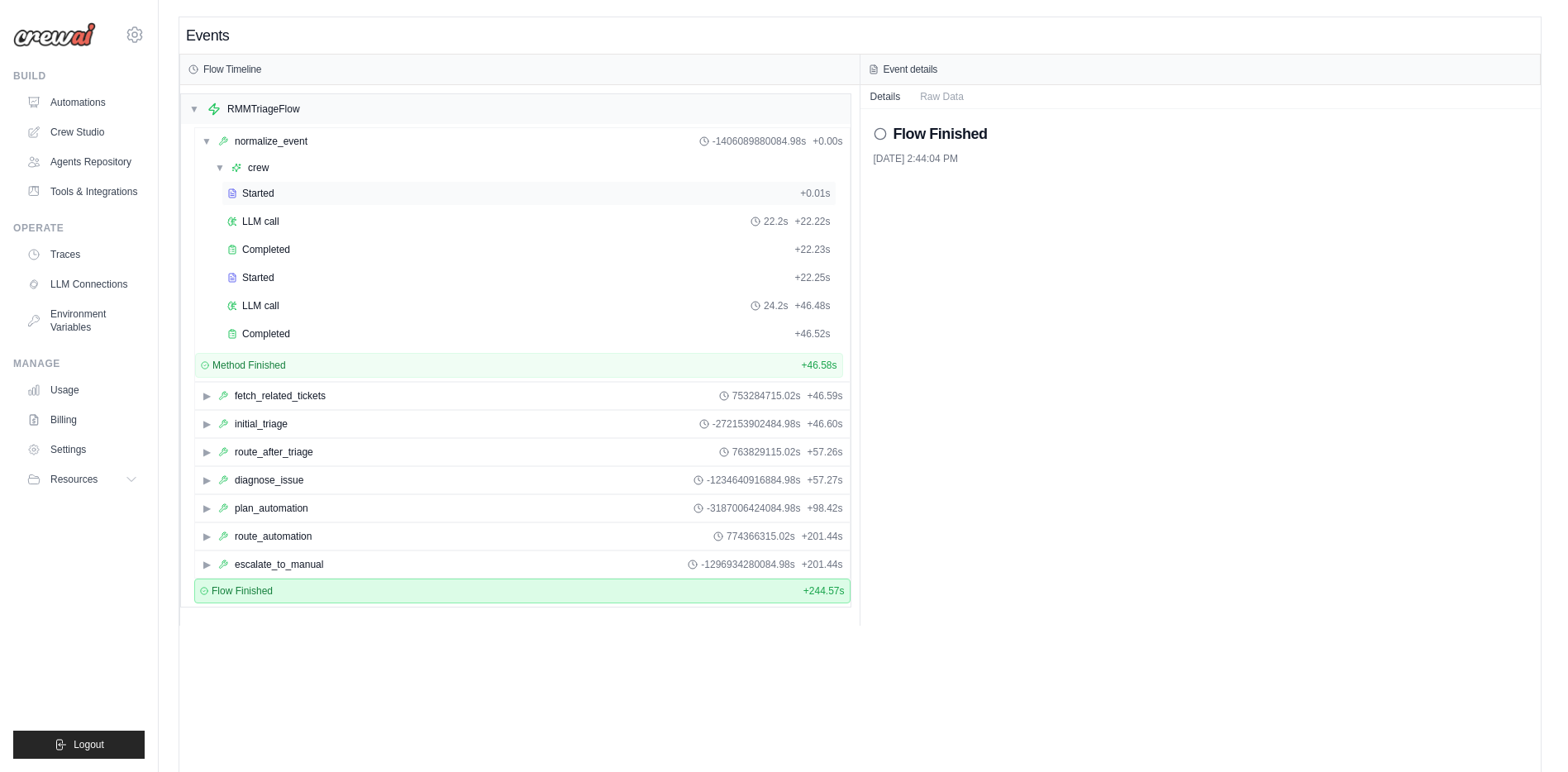
click at [261, 193] on span "Started" at bounding box center [258, 193] width 32 height 13
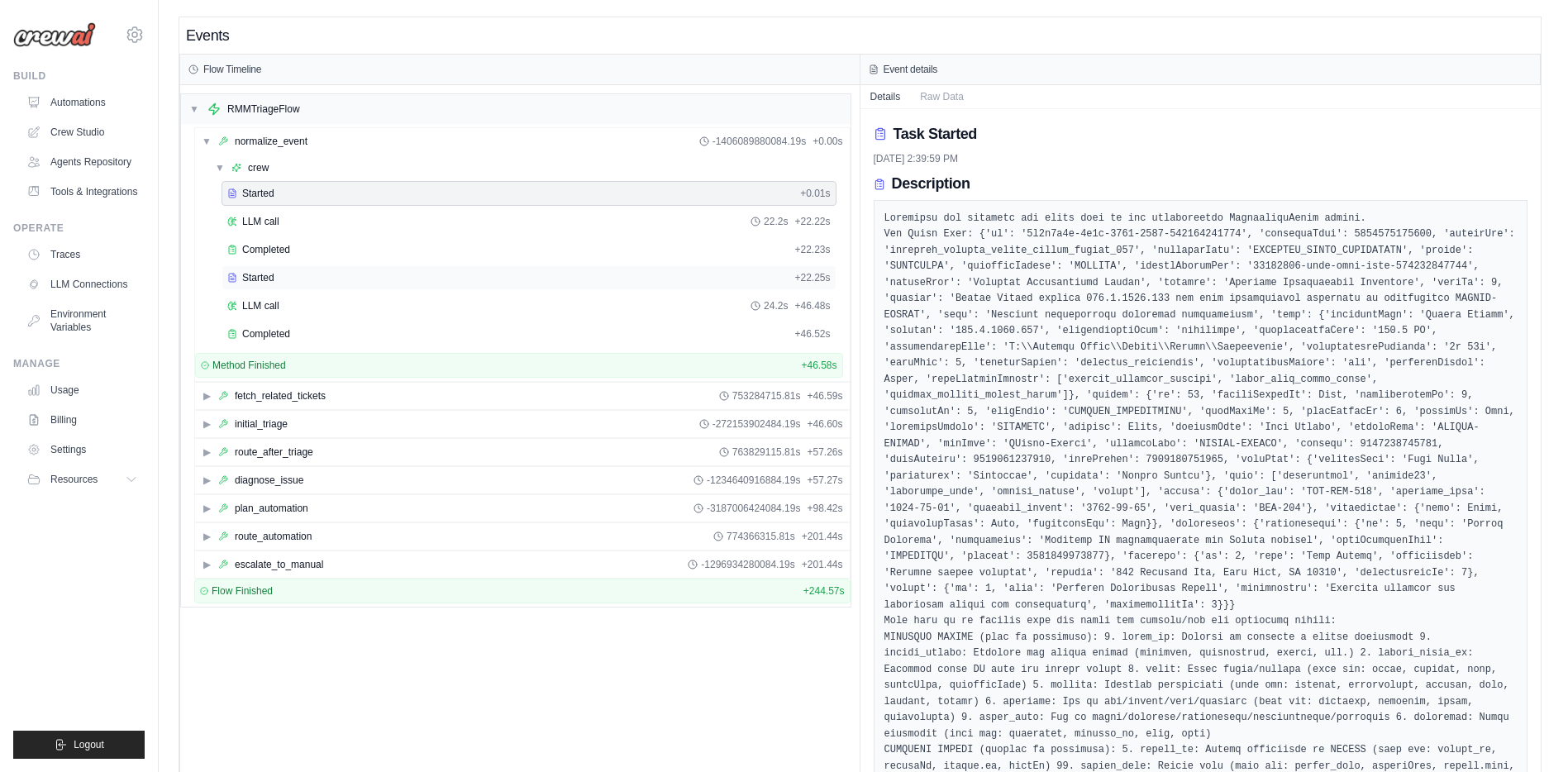
click at [261, 283] on span "Started" at bounding box center [258, 277] width 32 height 13
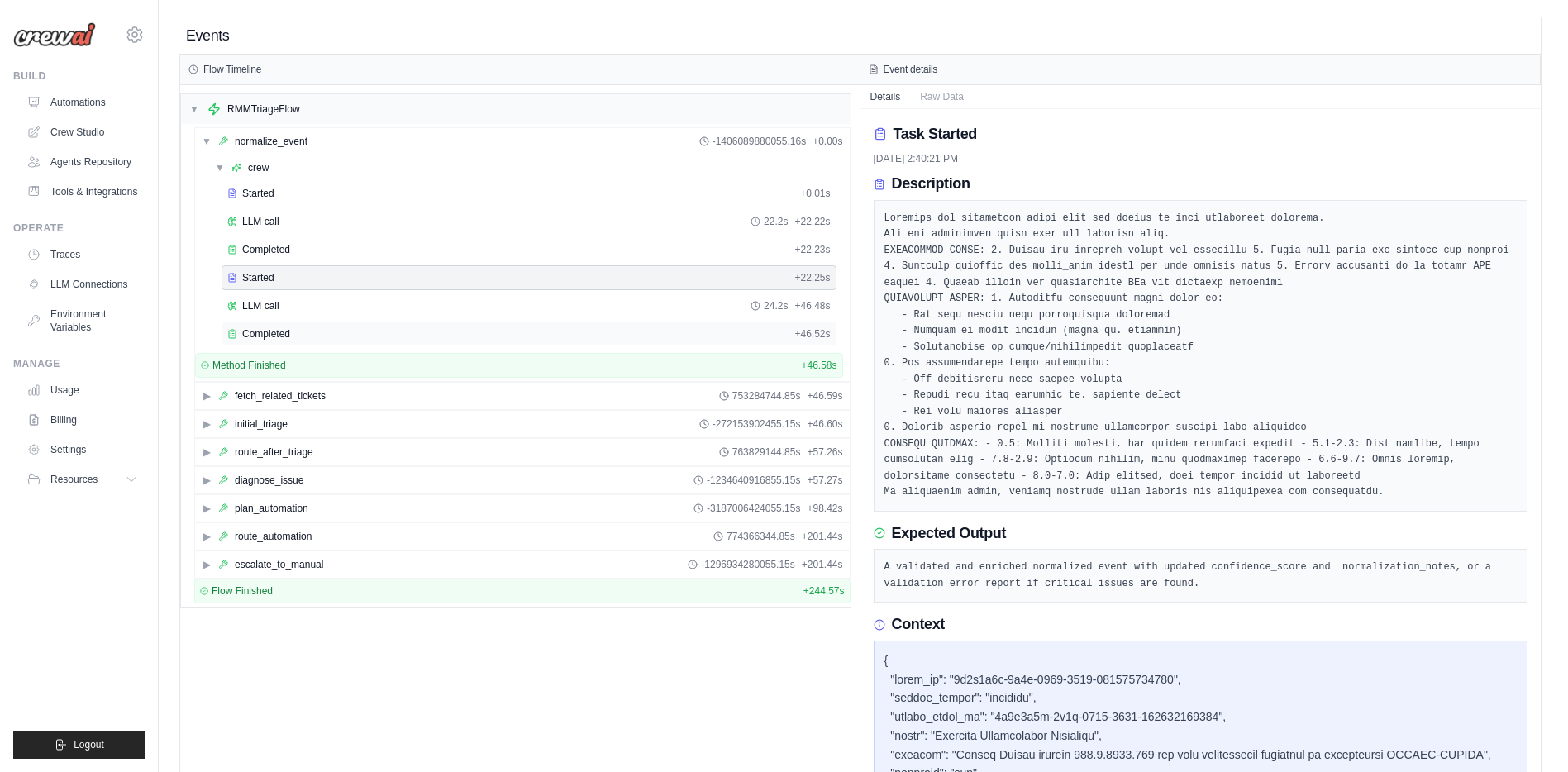
click at [265, 333] on span "Completed" at bounding box center [266, 333] width 48 height 13
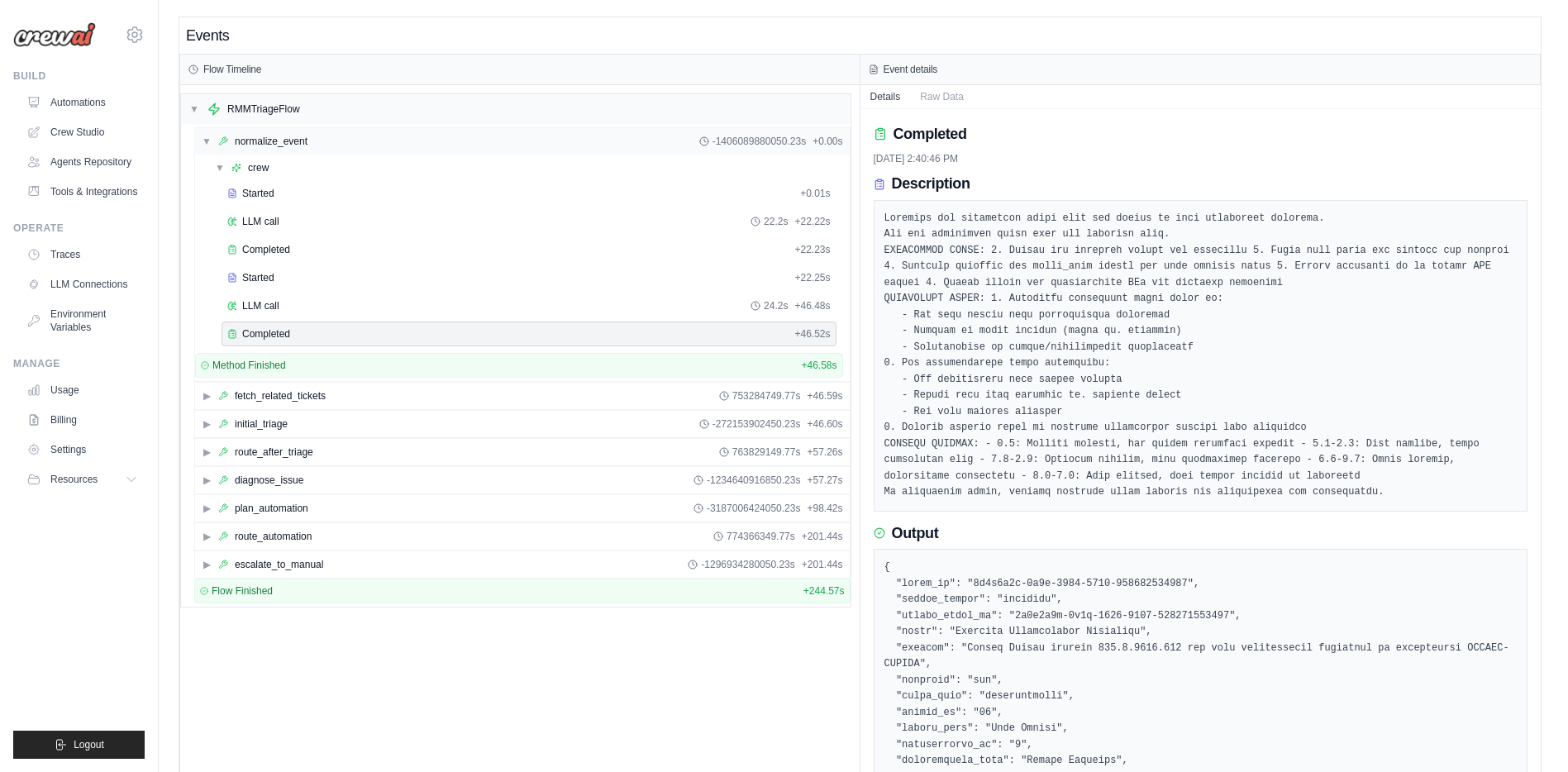
click at [206, 142] on span "▼" at bounding box center [206, 141] width 10 height 13
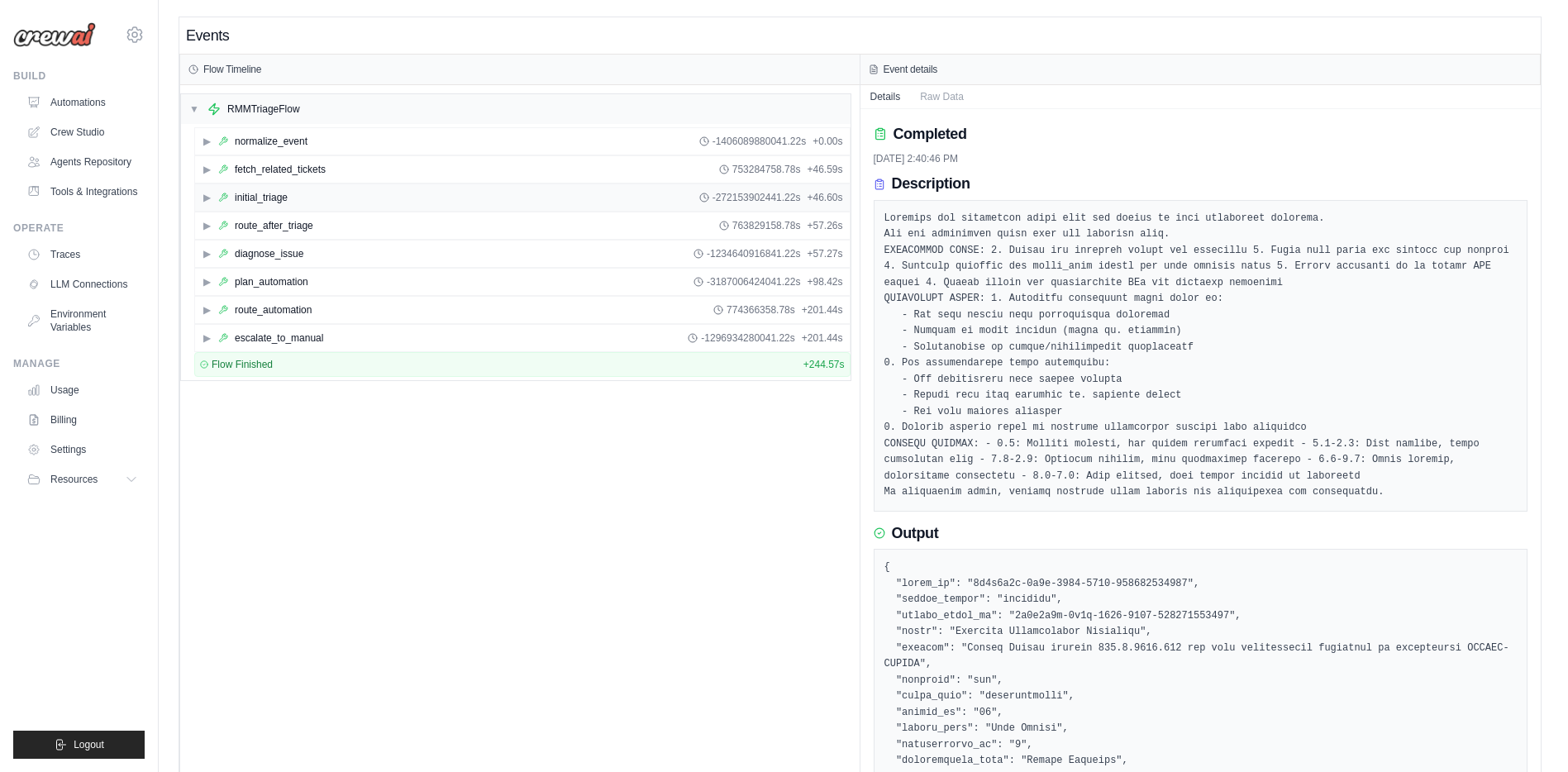
click at [205, 202] on span "▶" at bounding box center [206, 197] width 10 height 13
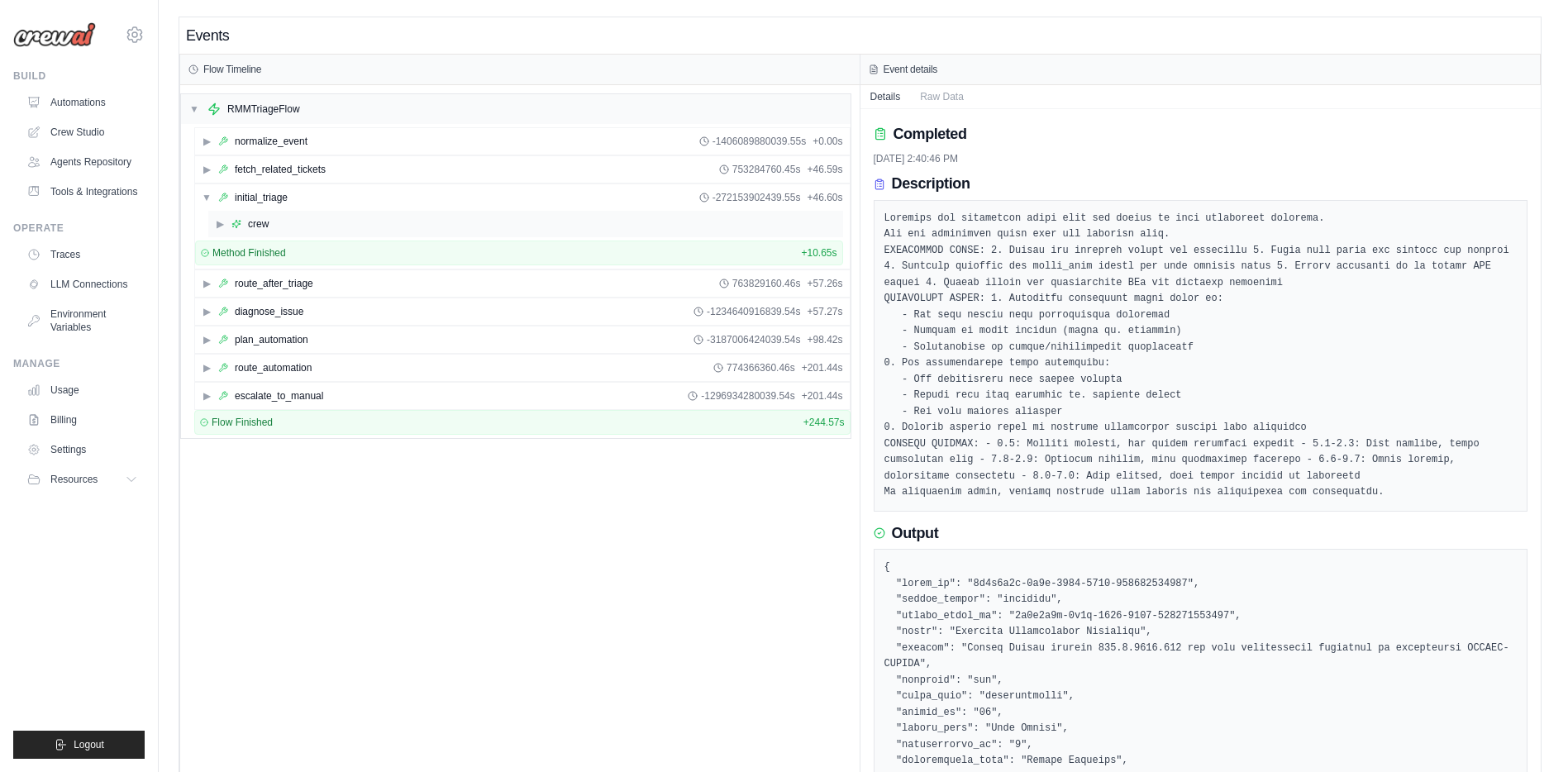
click at [216, 224] on span "▶" at bounding box center [219, 224] width 10 height 13
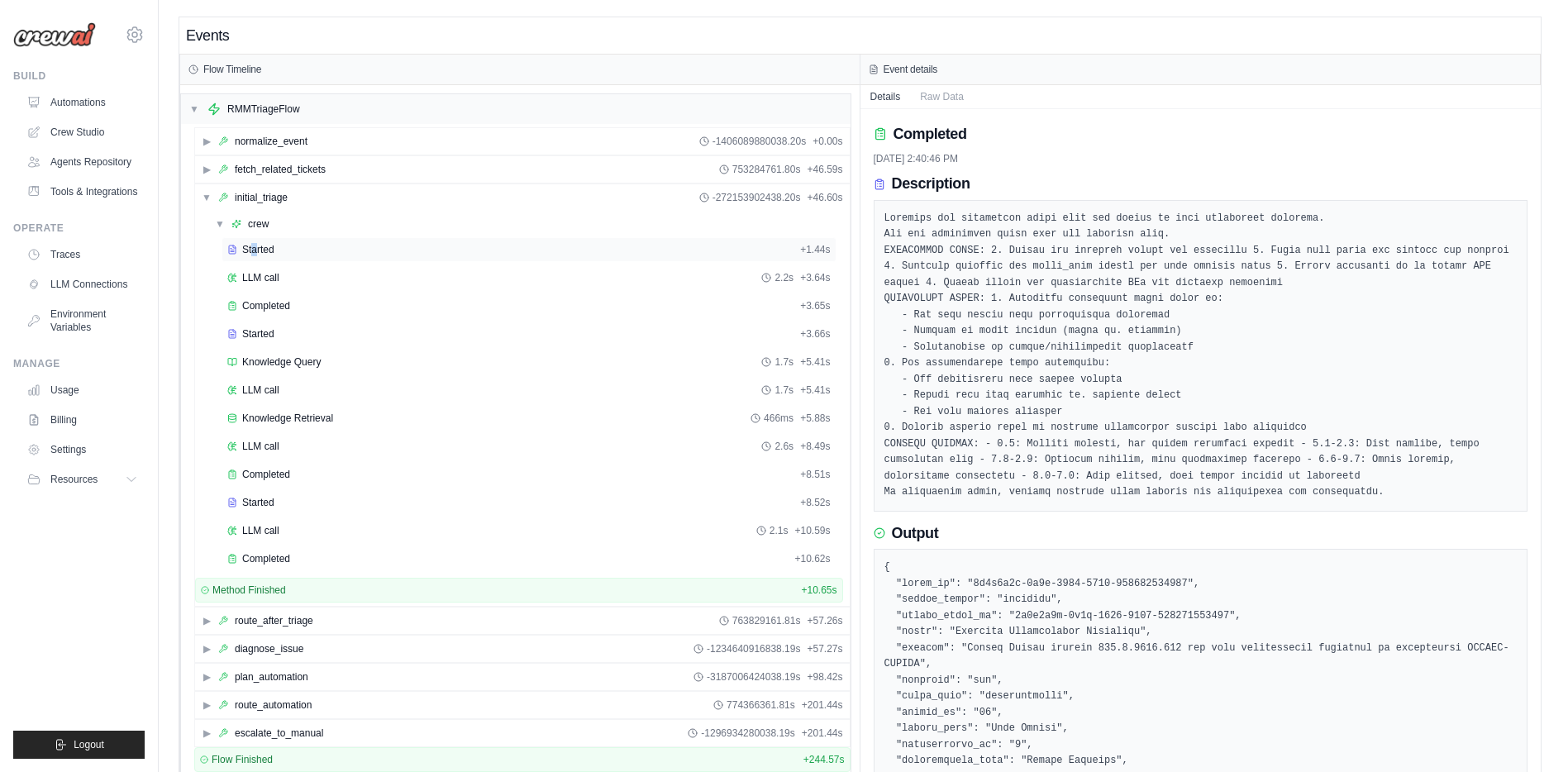
click at [255, 254] on span "Started" at bounding box center [258, 250] width 32 height 13
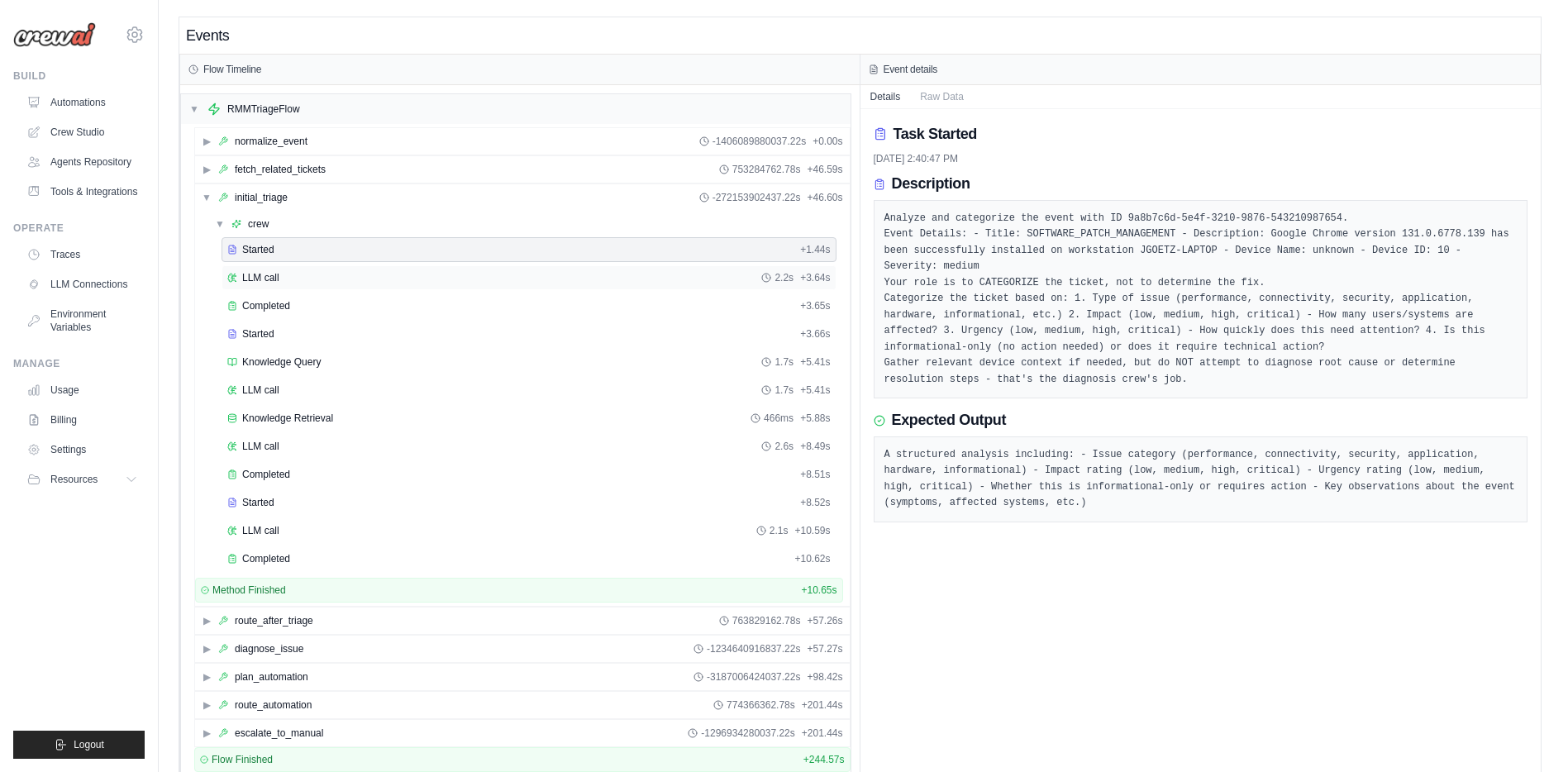
click at [249, 278] on span "LLM call" at bounding box center [261, 277] width 37 height 13
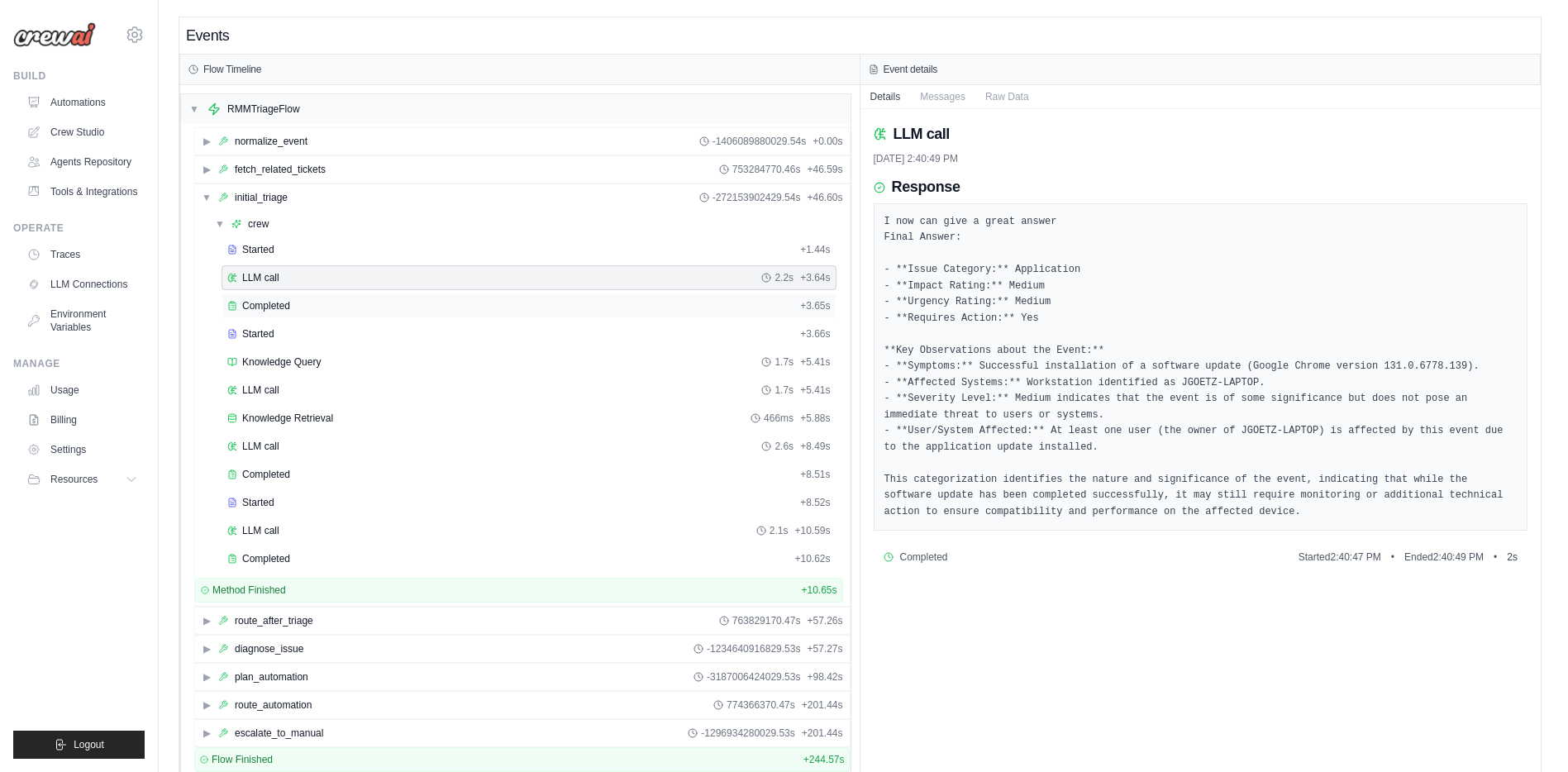
click at [266, 305] on span "Completed" at bounding box center [266, 306] width 48 height 13
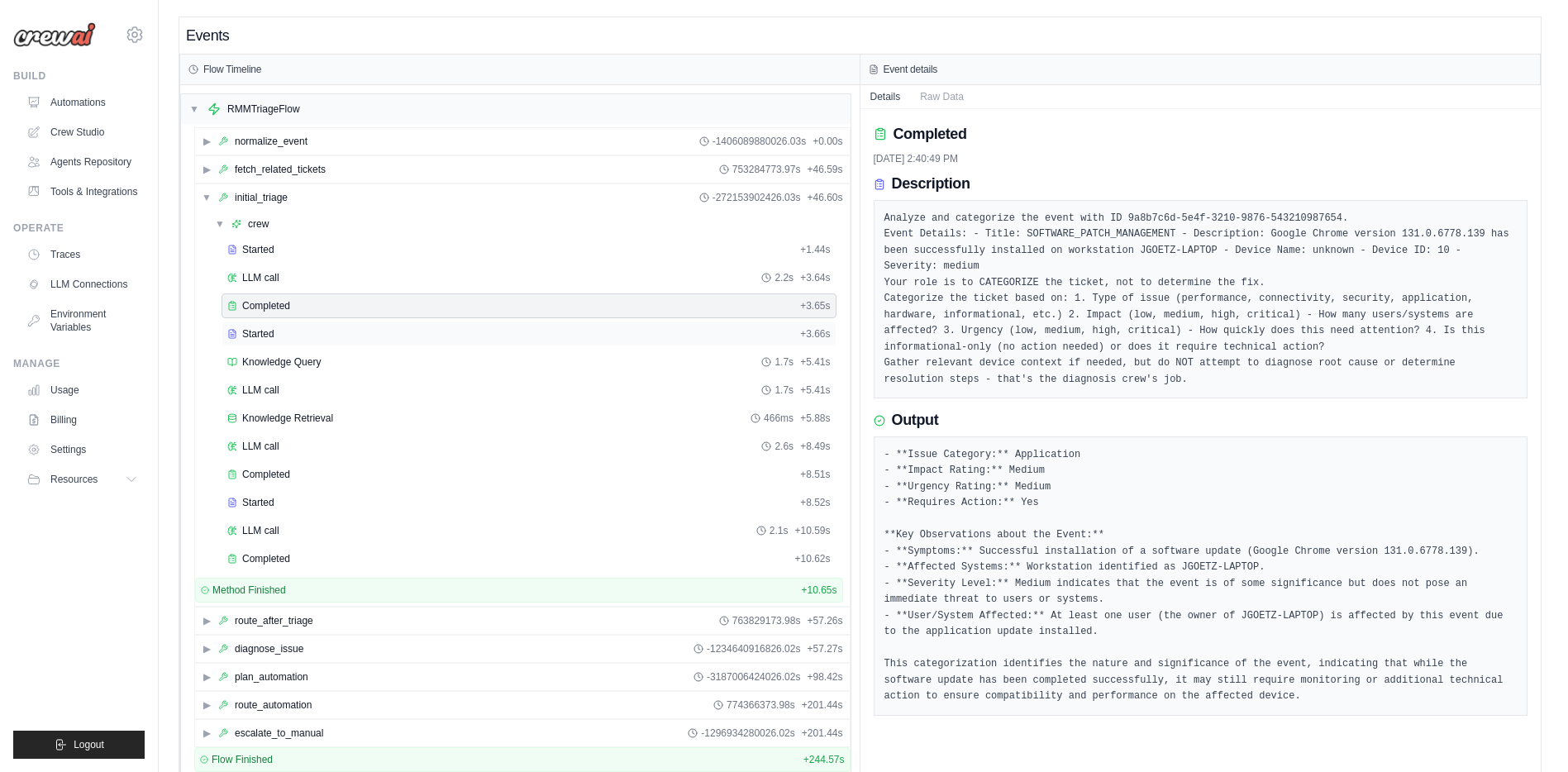
click at [252, 337] on span "Started" at bounding box center [258, 333] width 32 height 13
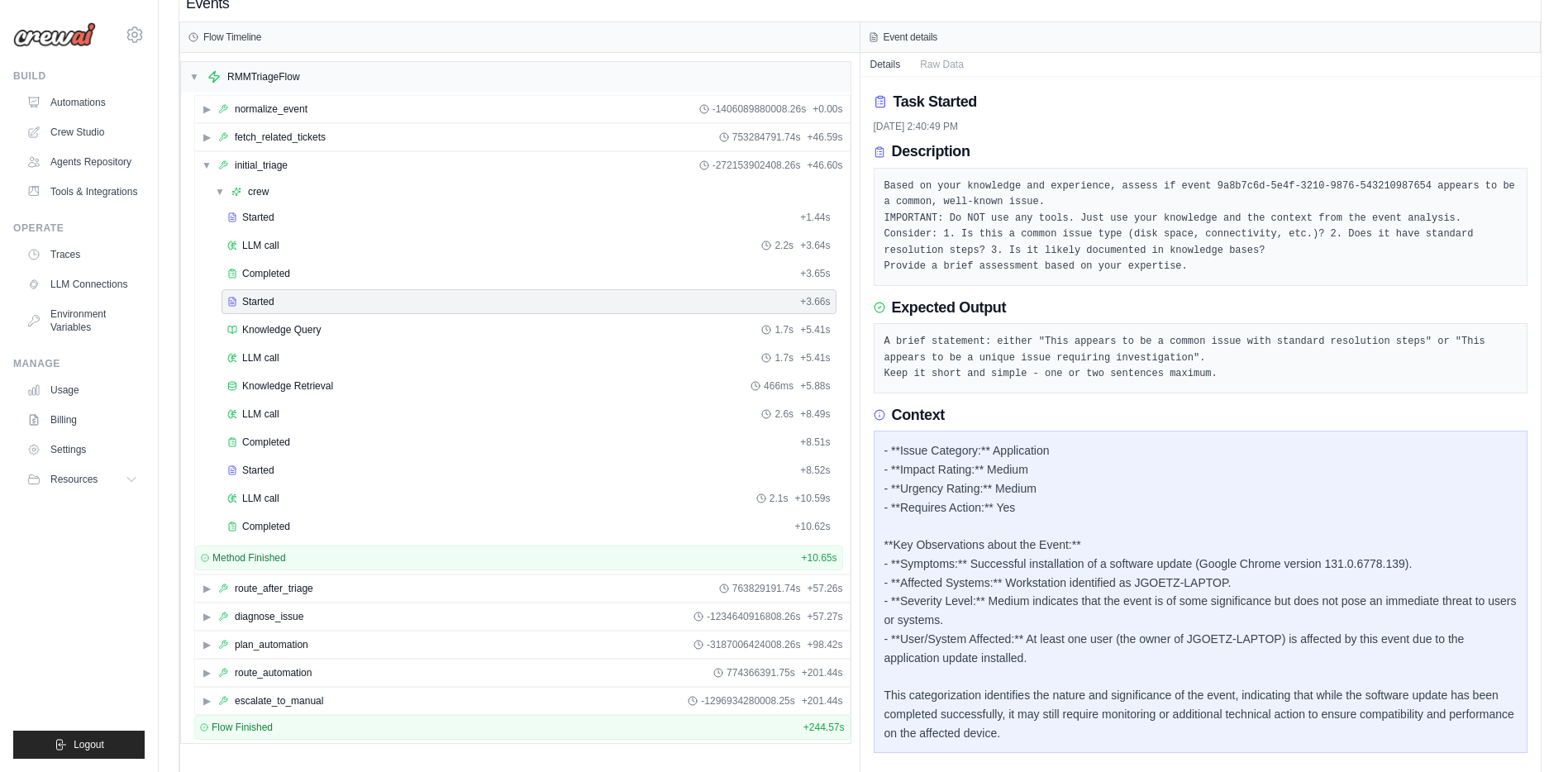
scroll to position [57, 0]
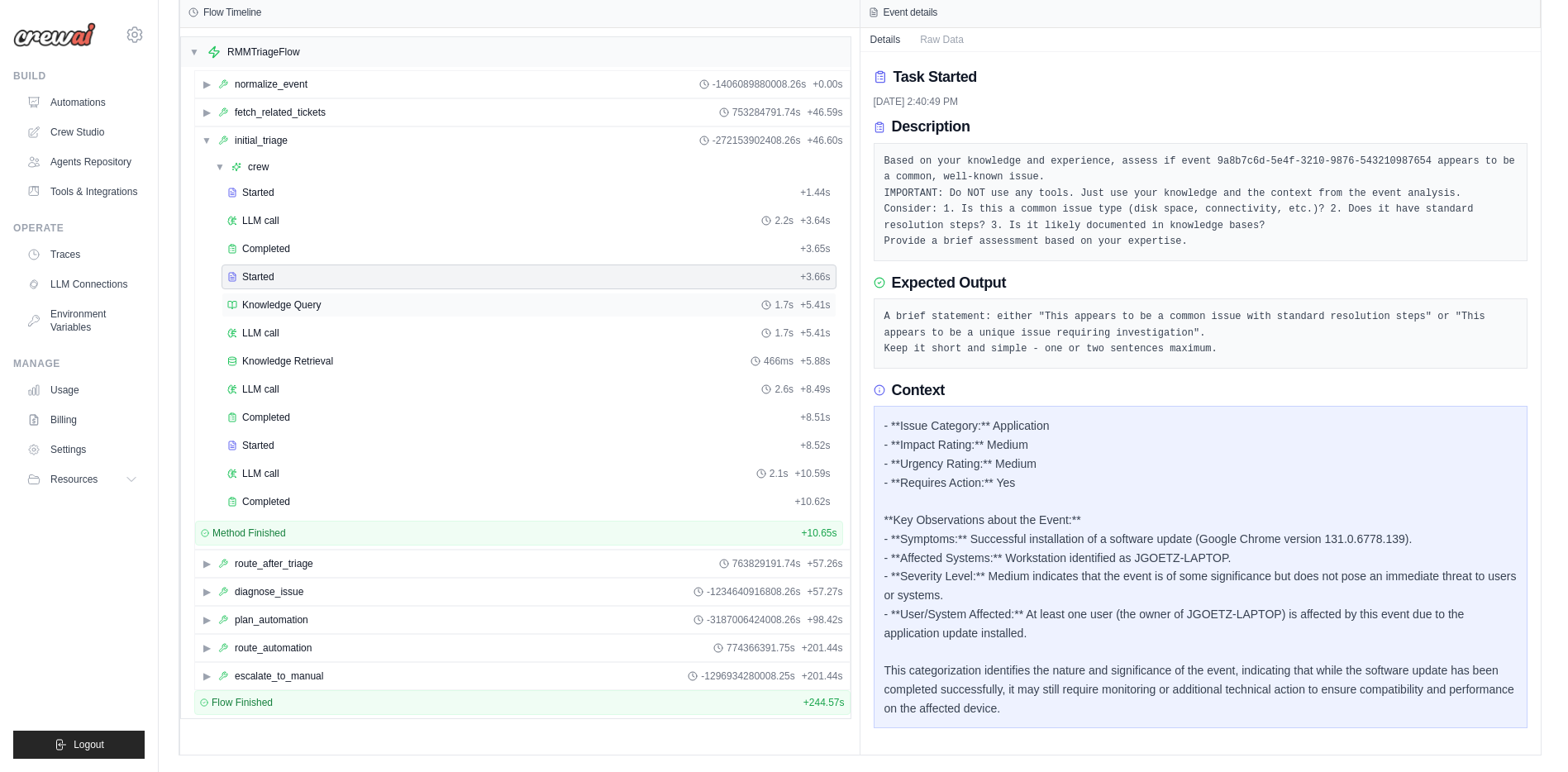
click at [256, 306] on span "Knowledge Query" at bounding box center [282, 305] width 78 height 13
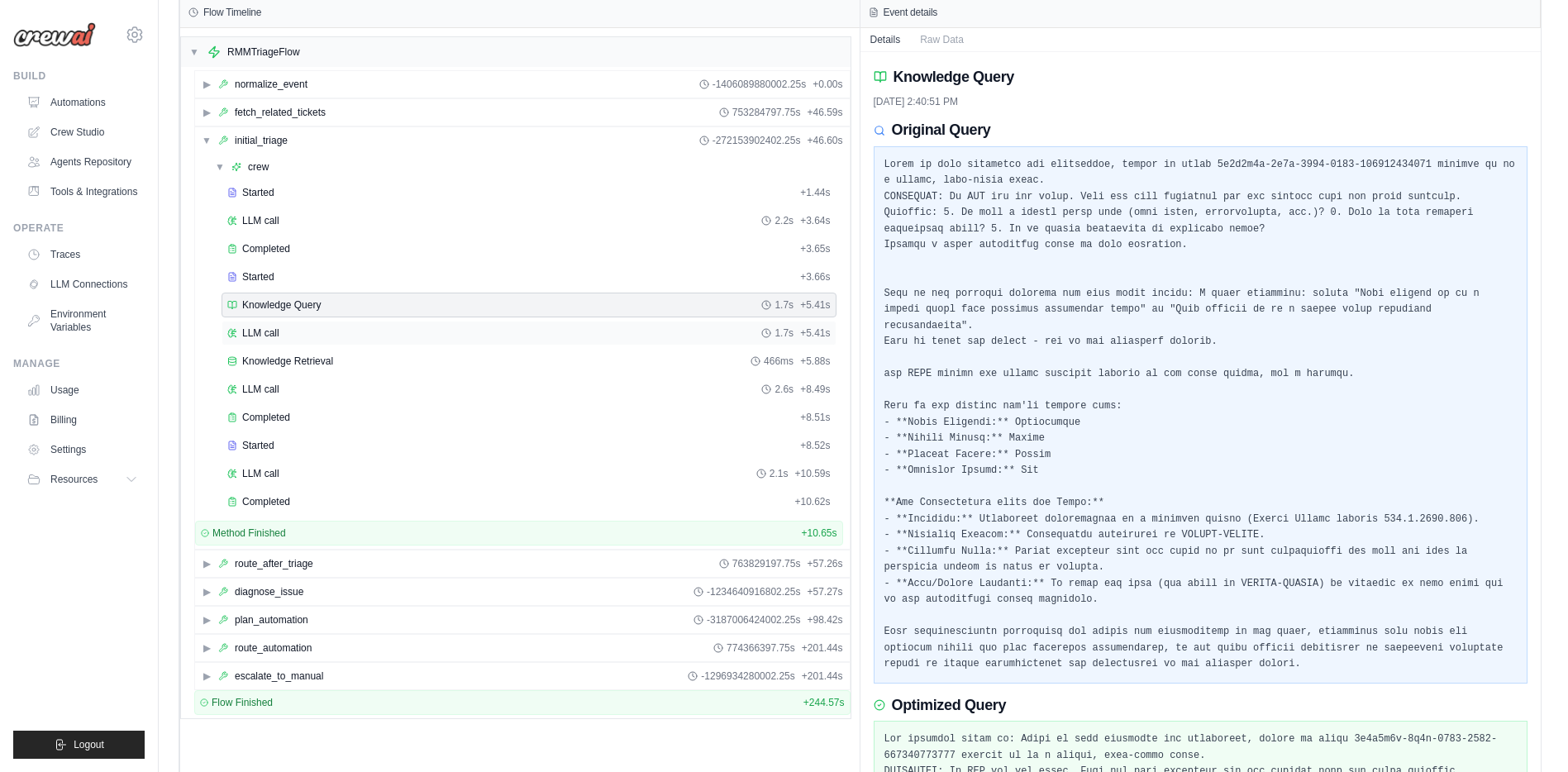
click at [260, 335] on span "LLM call" at bounding box center [261, 333] width 37 height 13
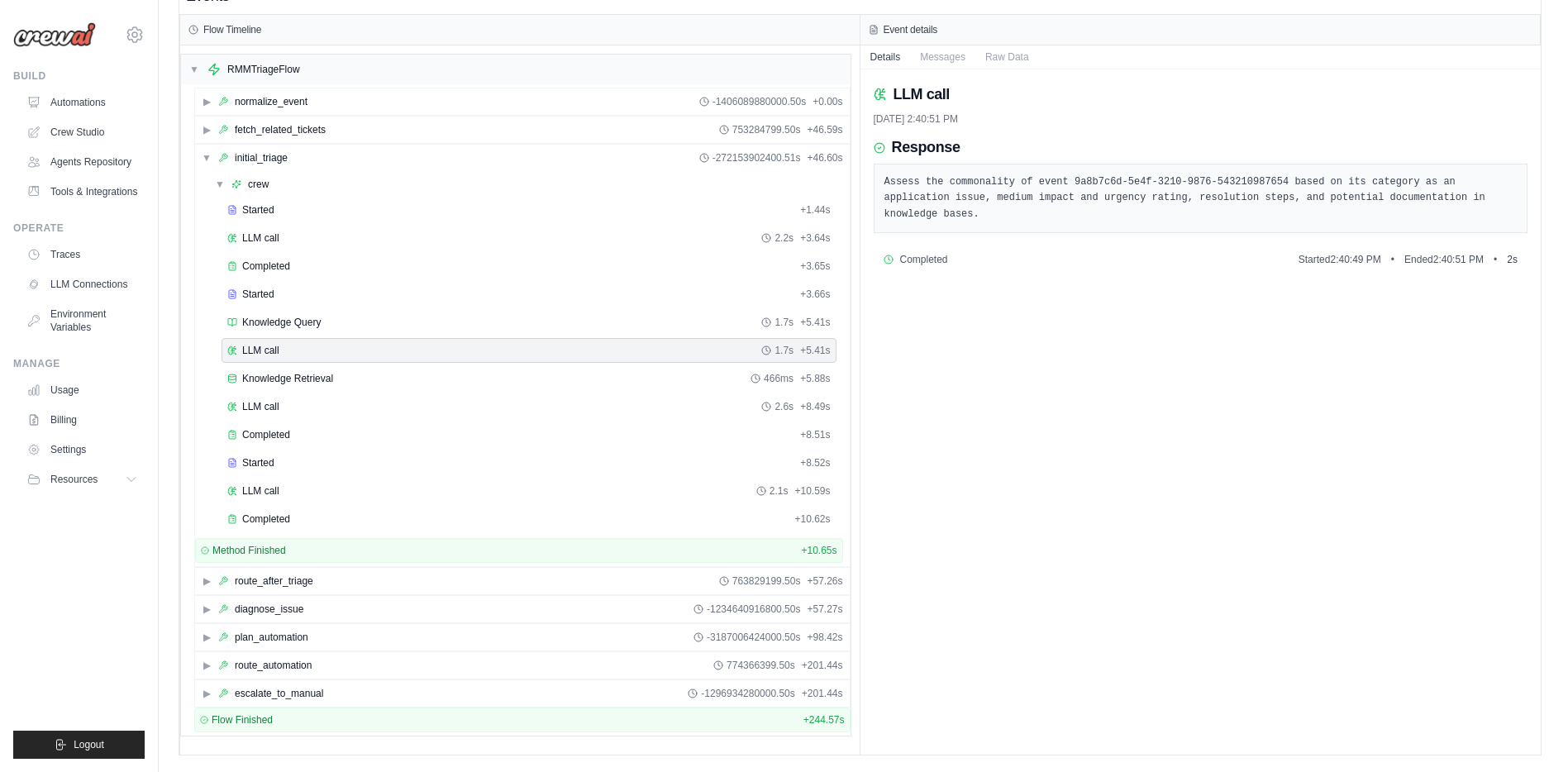
scroll to position [40, 0]
click at [255, 464] on span "Started" at bounding box center [258, 463] width 32 height 13
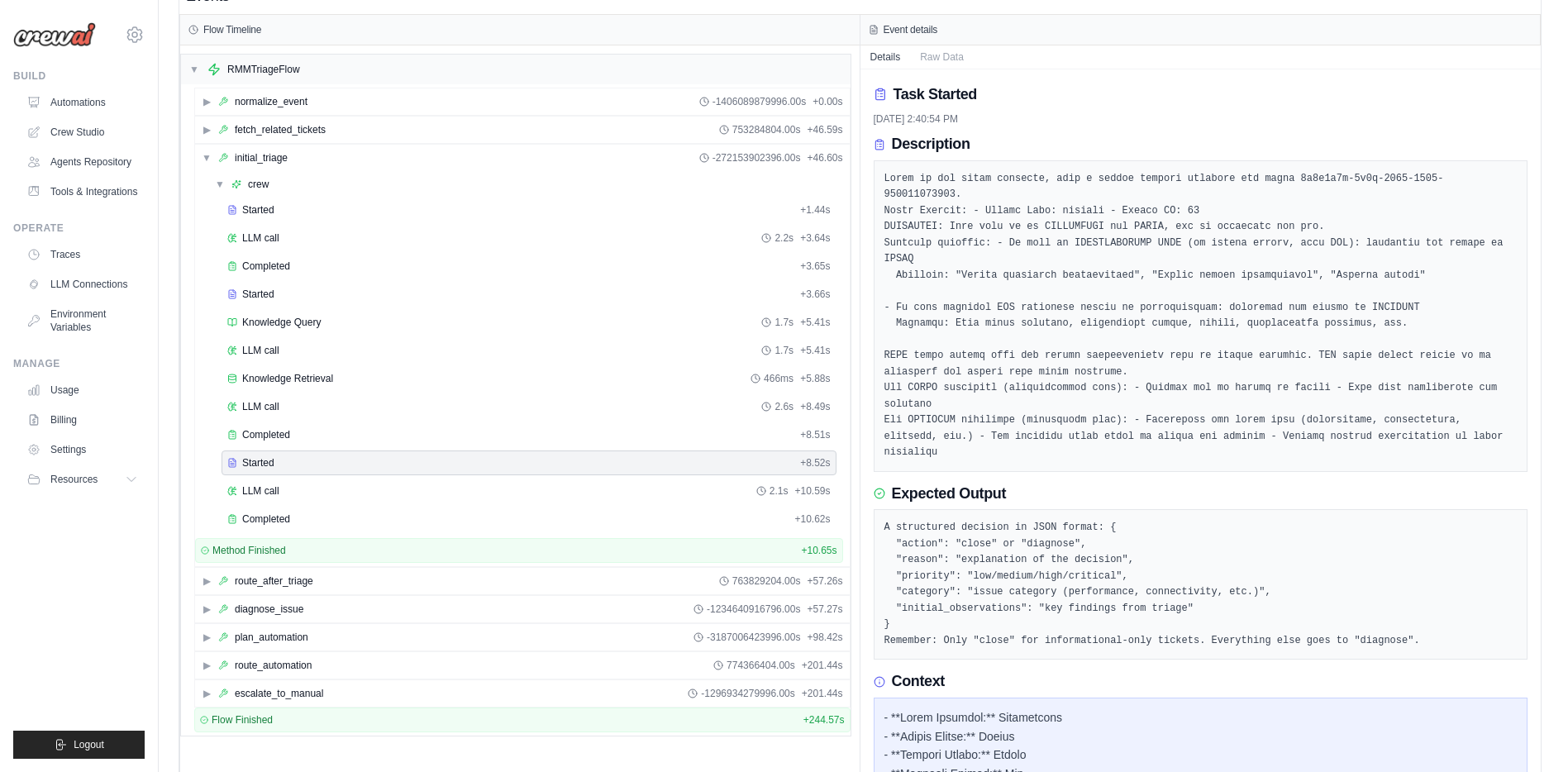
scroll to position [57, 0]
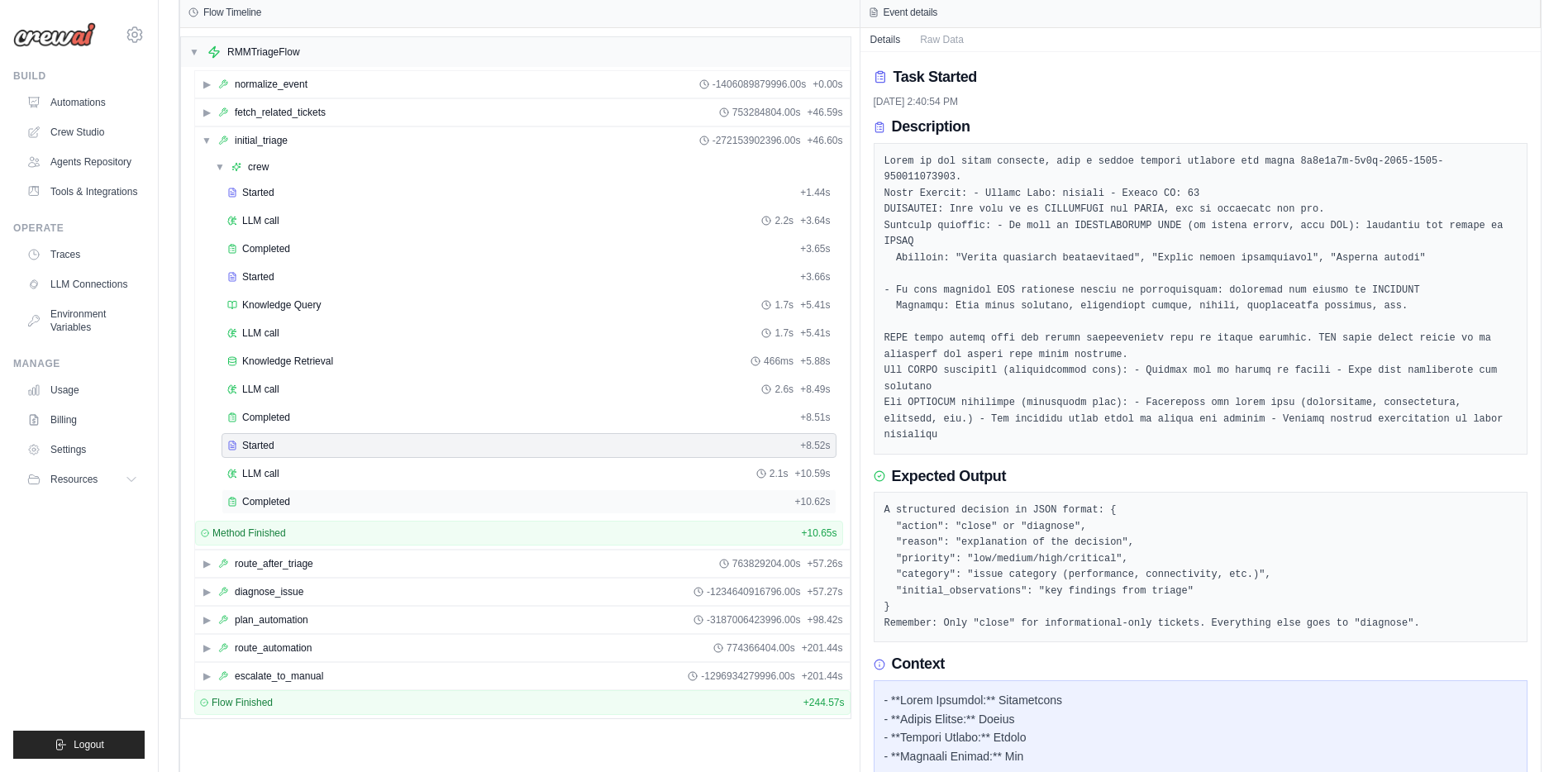
click at [273, 509] on div "Completed + 10.62s" at bounding box center [529, 502] width 615 height 25
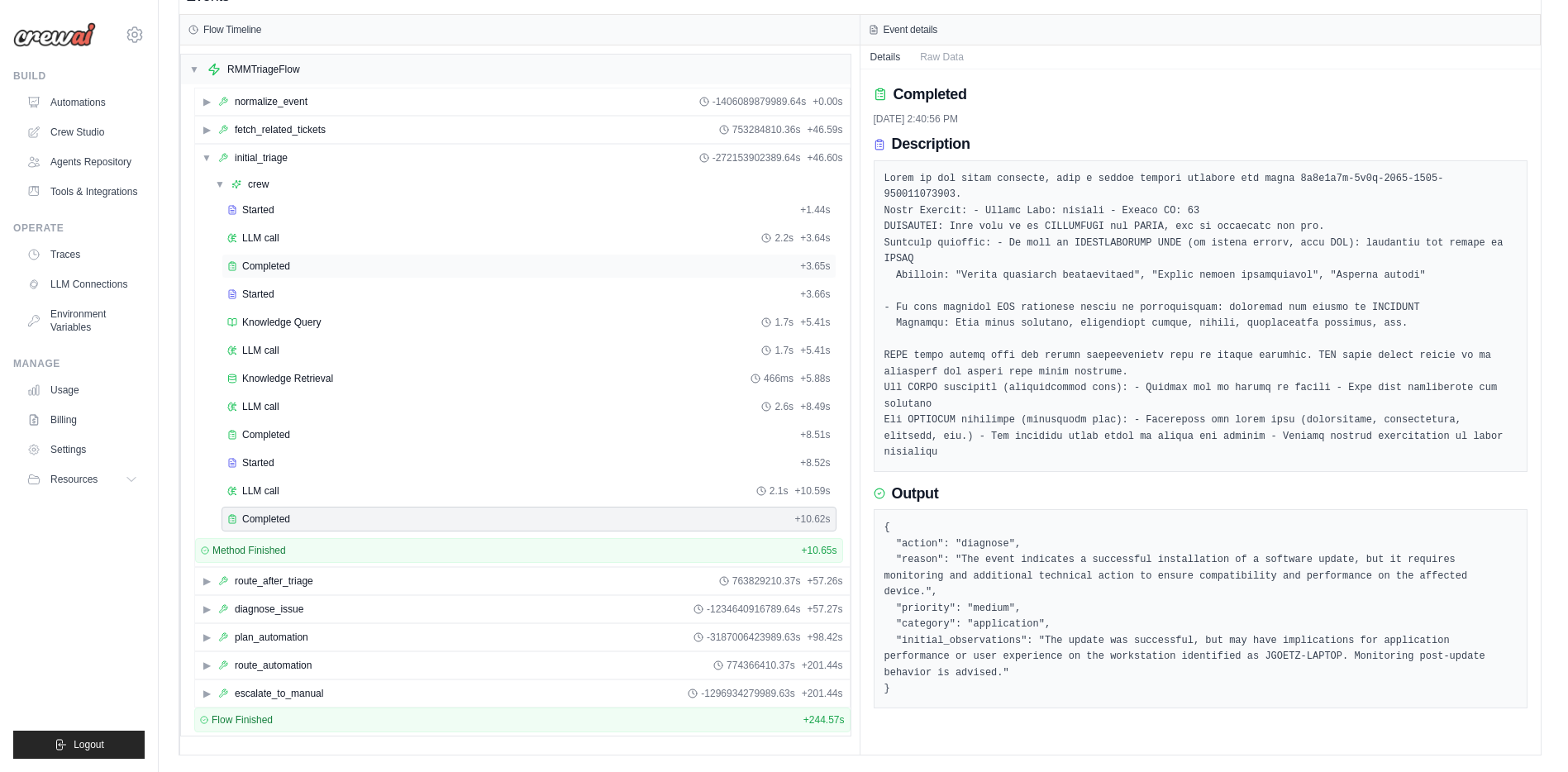
click at [272, 271] on span "Completed" at bounding box center [266, 266] width 48 height 13
